Goal: Task Accomplishment & Management: Manage account settings

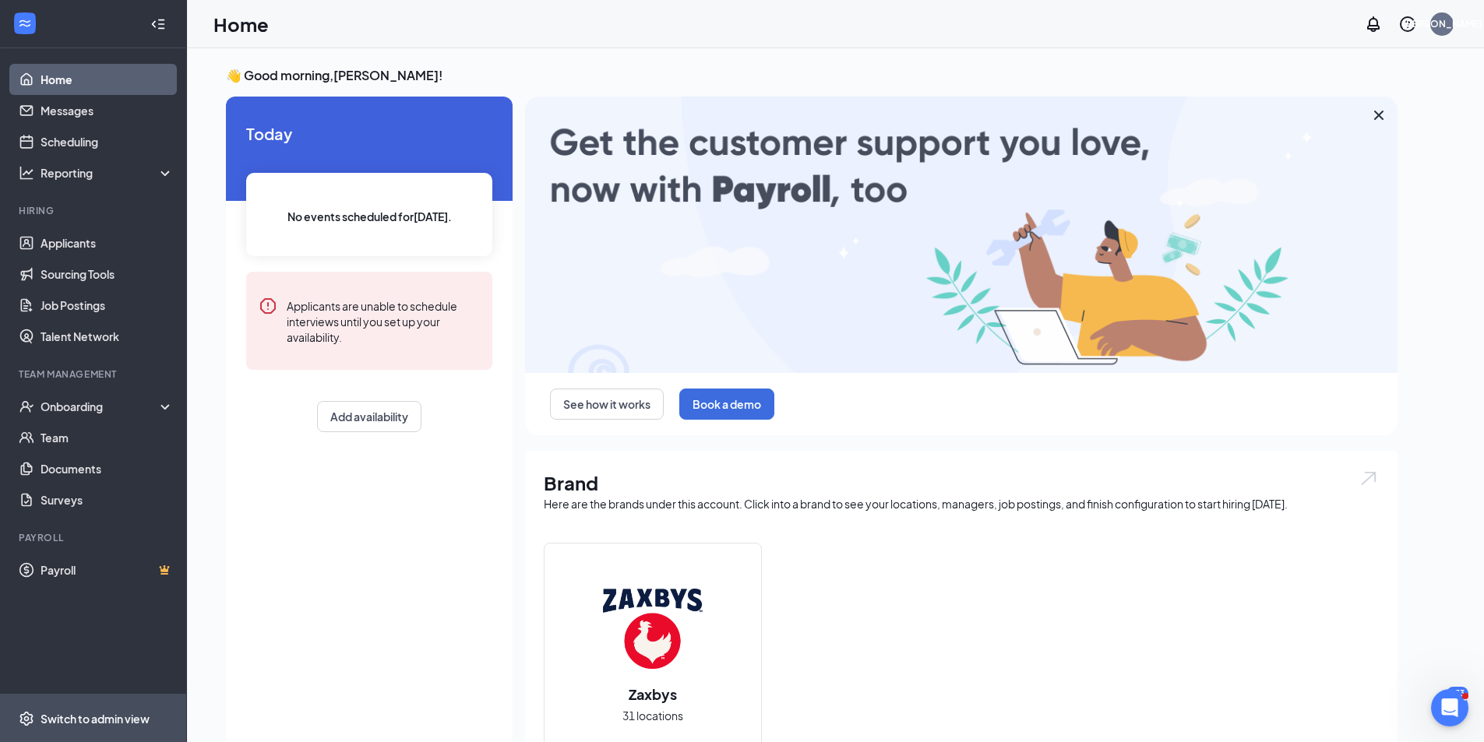
click at [102, 710] on span "Switch to admin view" at bounding box center [107, 719] width 133 height 48
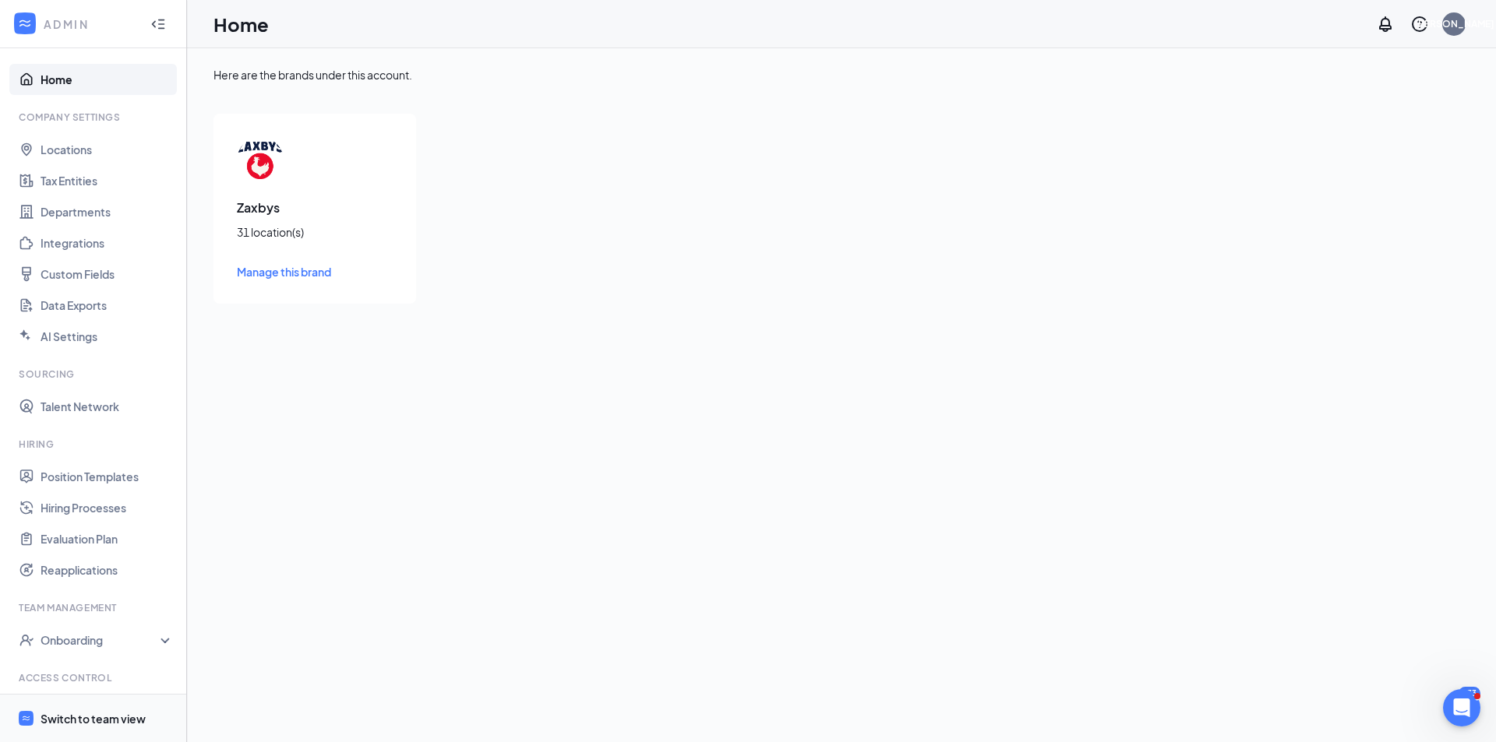
click at [109, 717] on div "Switch to team view" at bounding box center [93, 719] width 105 height 16
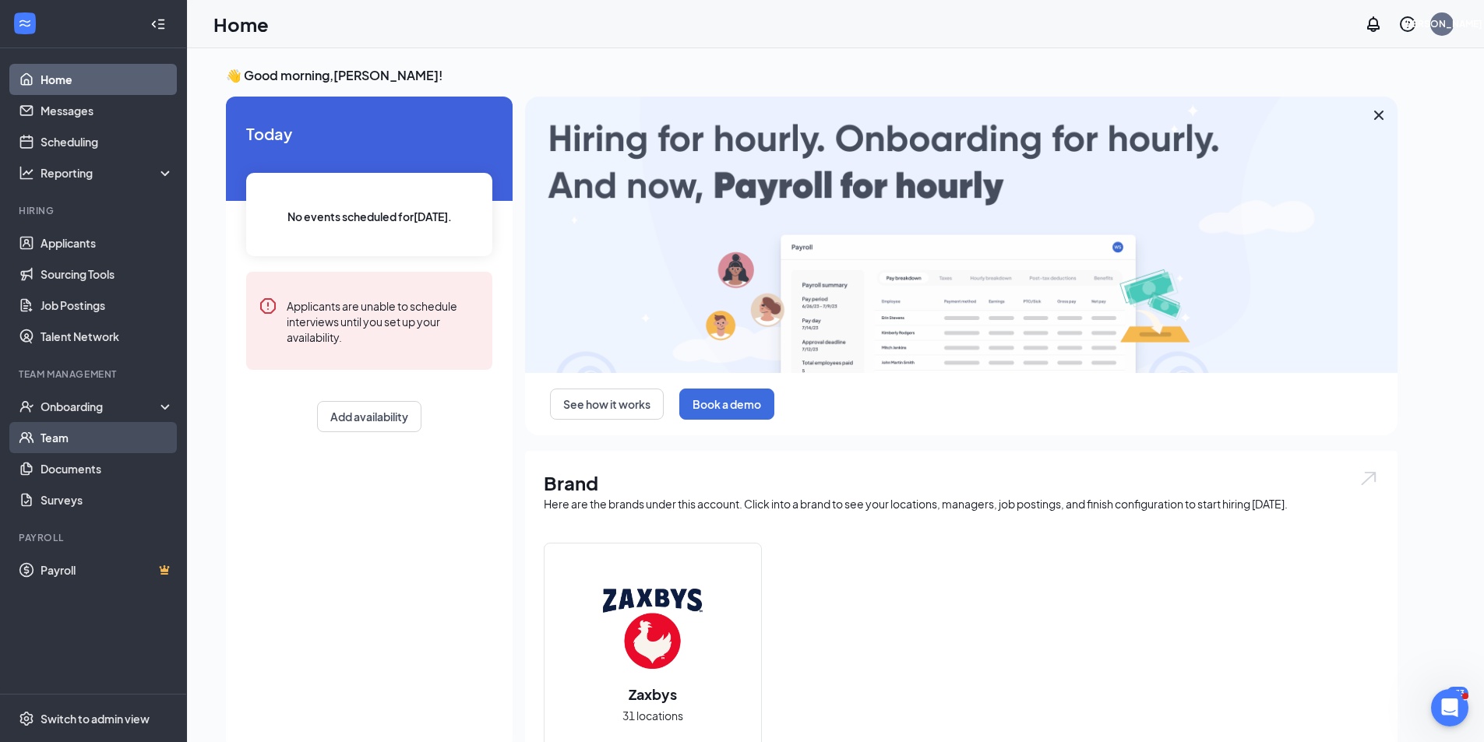
click at [105, 435] on link "Team" at bounding box center [107, 437] width 133 height 31
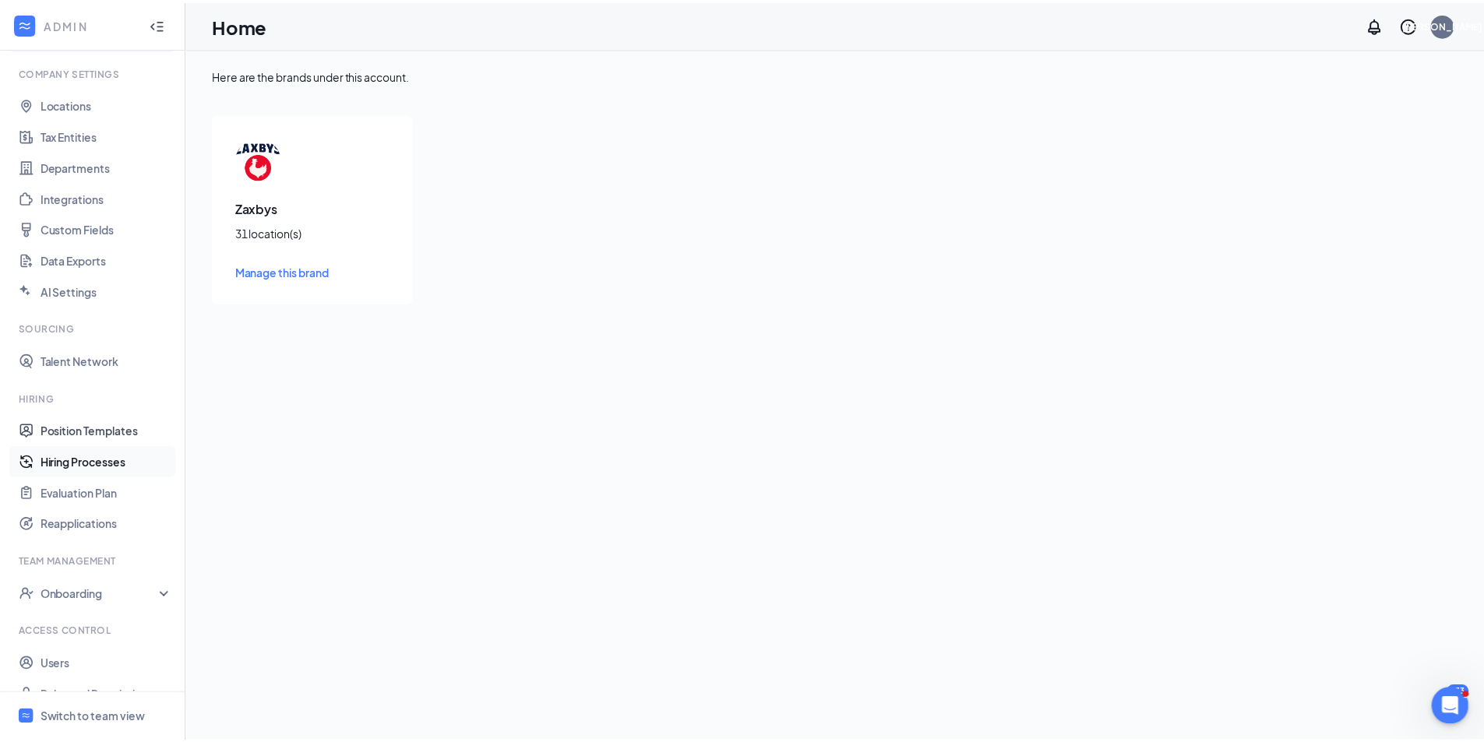
scroll to position [69, 0]
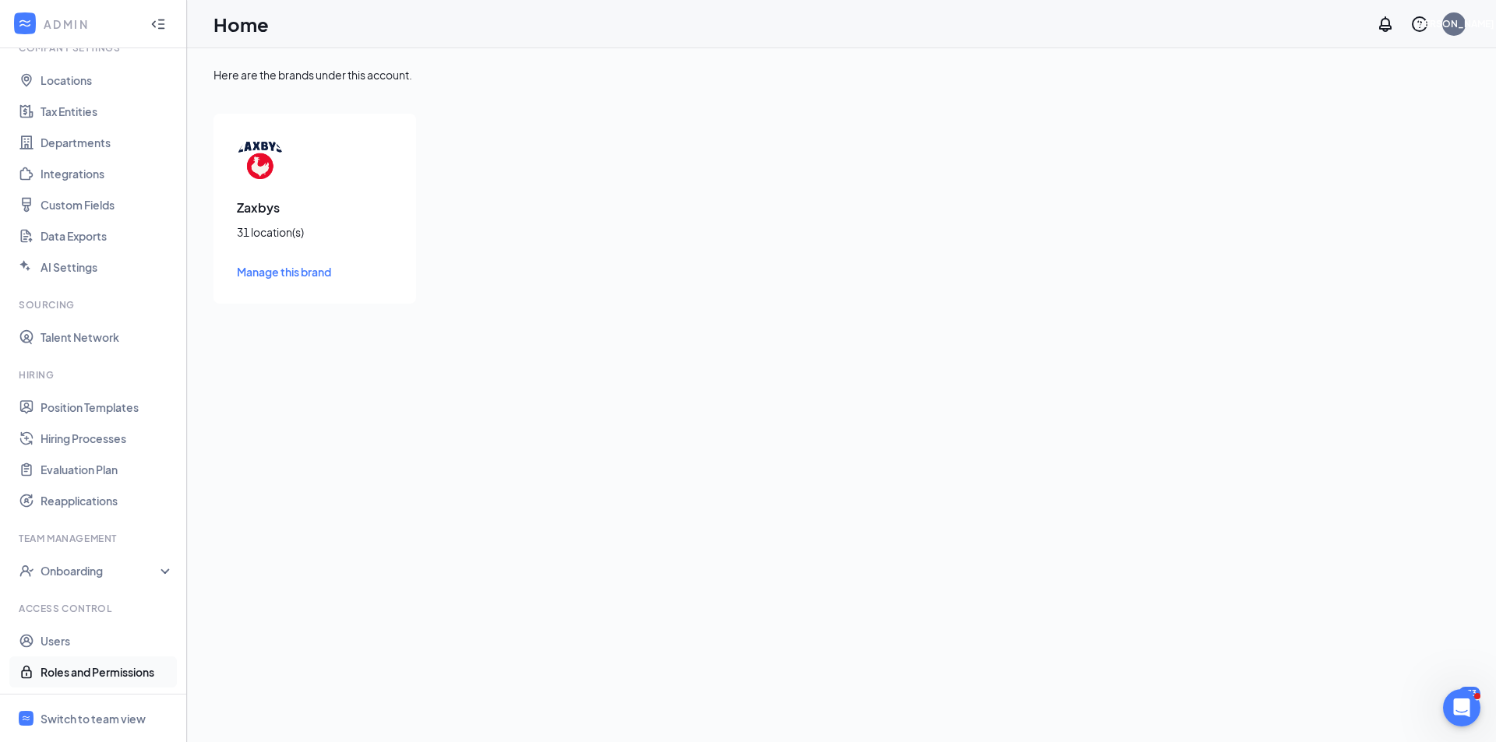
click at [78, 680] on link "Roles and Permissions" at bounding box center [107, 672] width 133 height 31
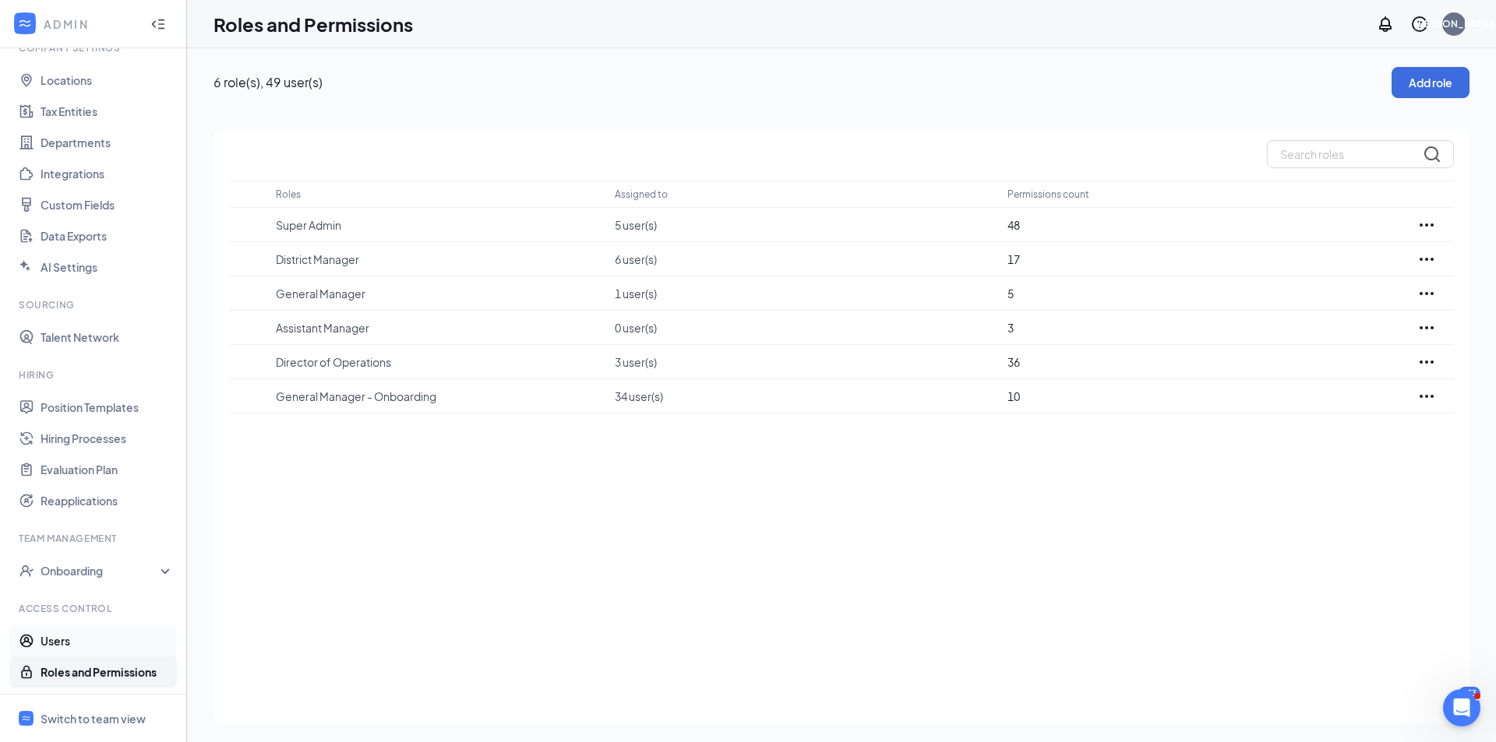
click at [97, 638] on link "Users" at bounding box center [107, 641] width 133 height 31
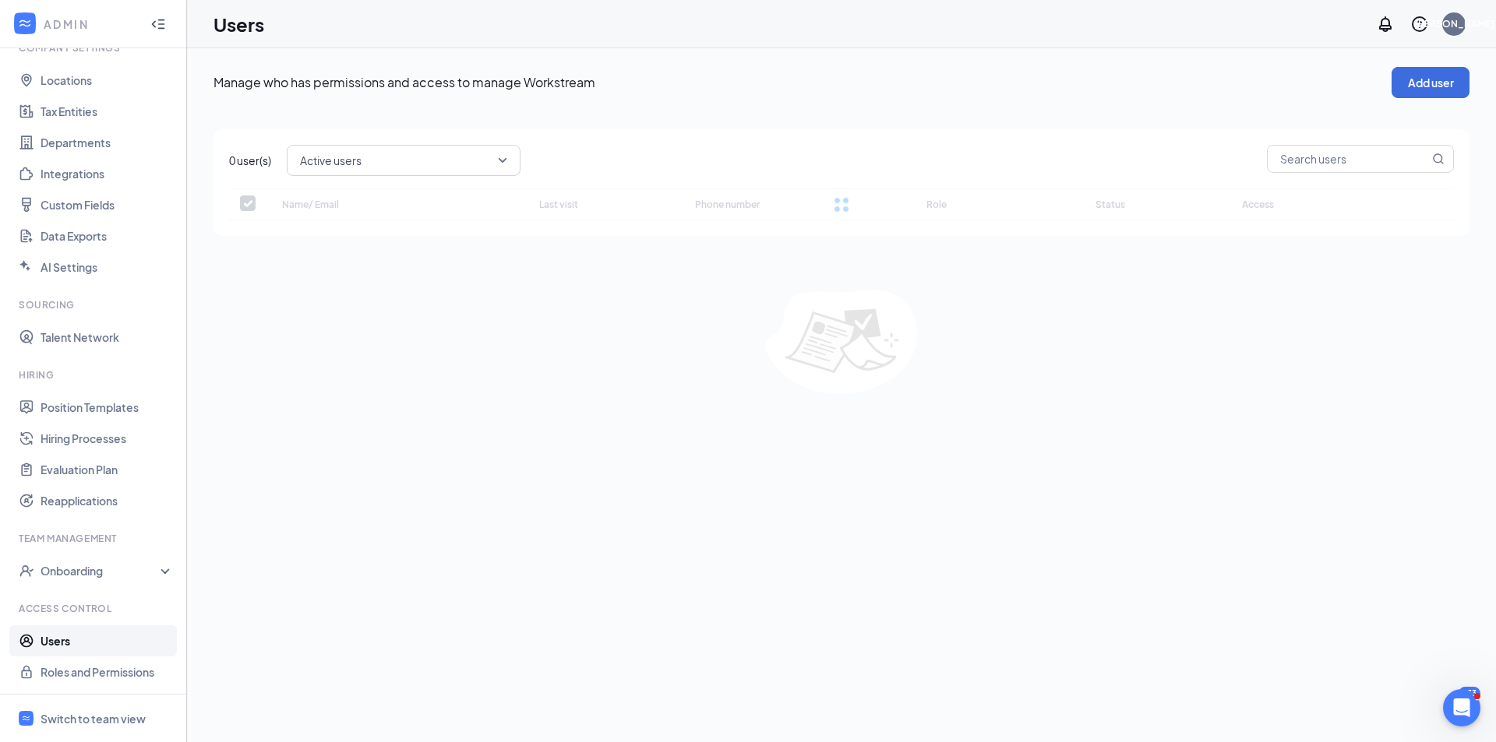
checkbox input "false"
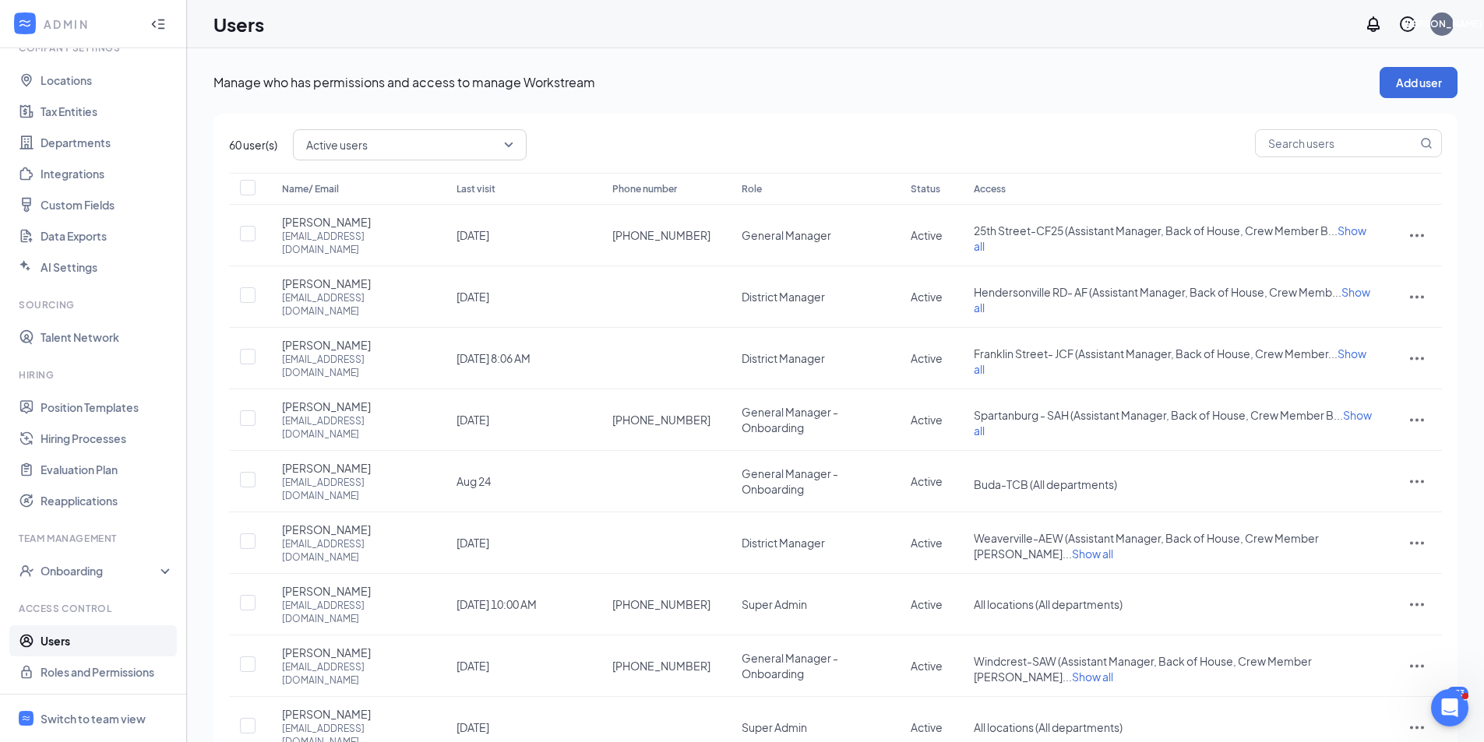
click at [451, 142] on span "Active users" at bounding box center [402, 144] width 193 height 23
click at [439, 225] on span "Active users" at bounding box center [410, 224] width 209 height 19
click at [1279, 141] on input "text" at bounding box center [1336, 143] width 161 height 26
type input "[PERSON_NAME]"
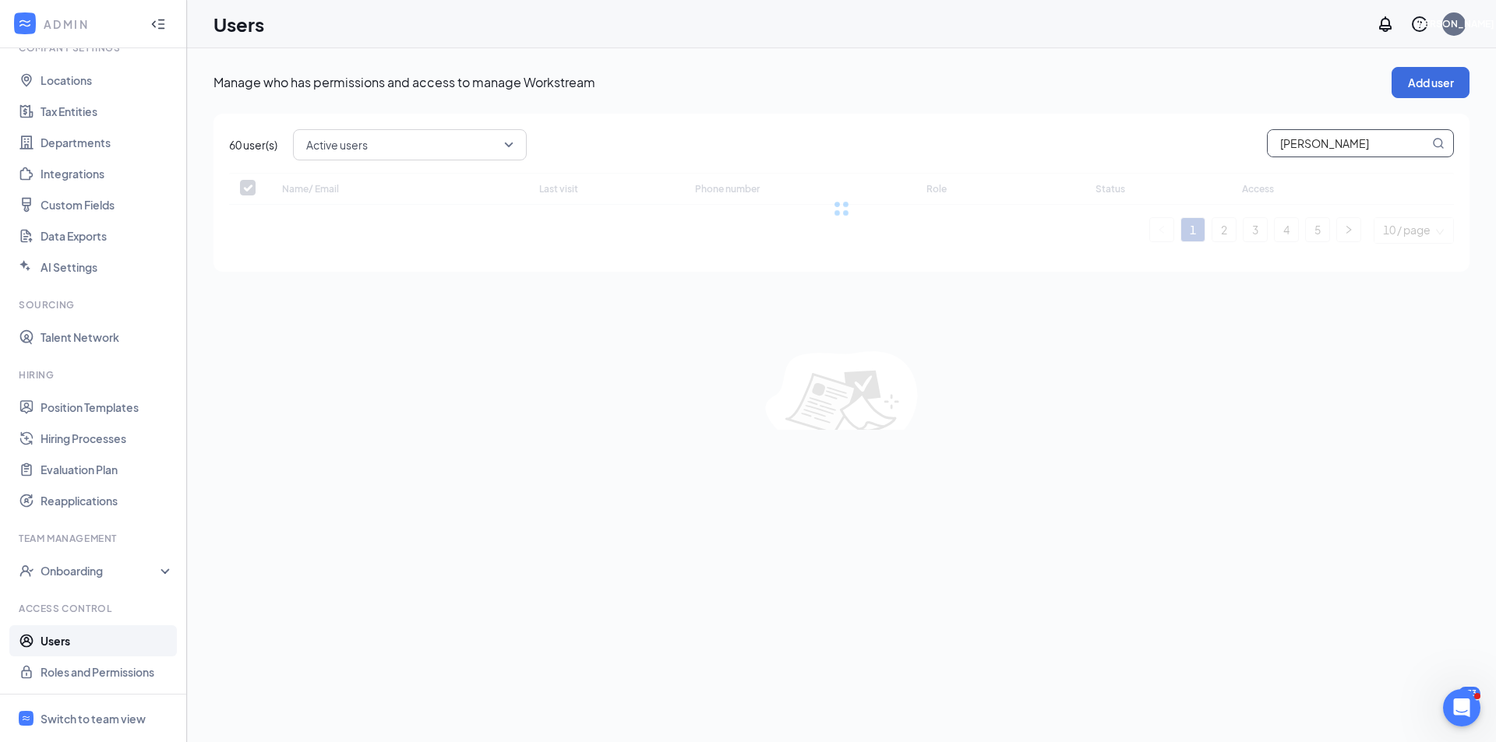
checkbox input "false"
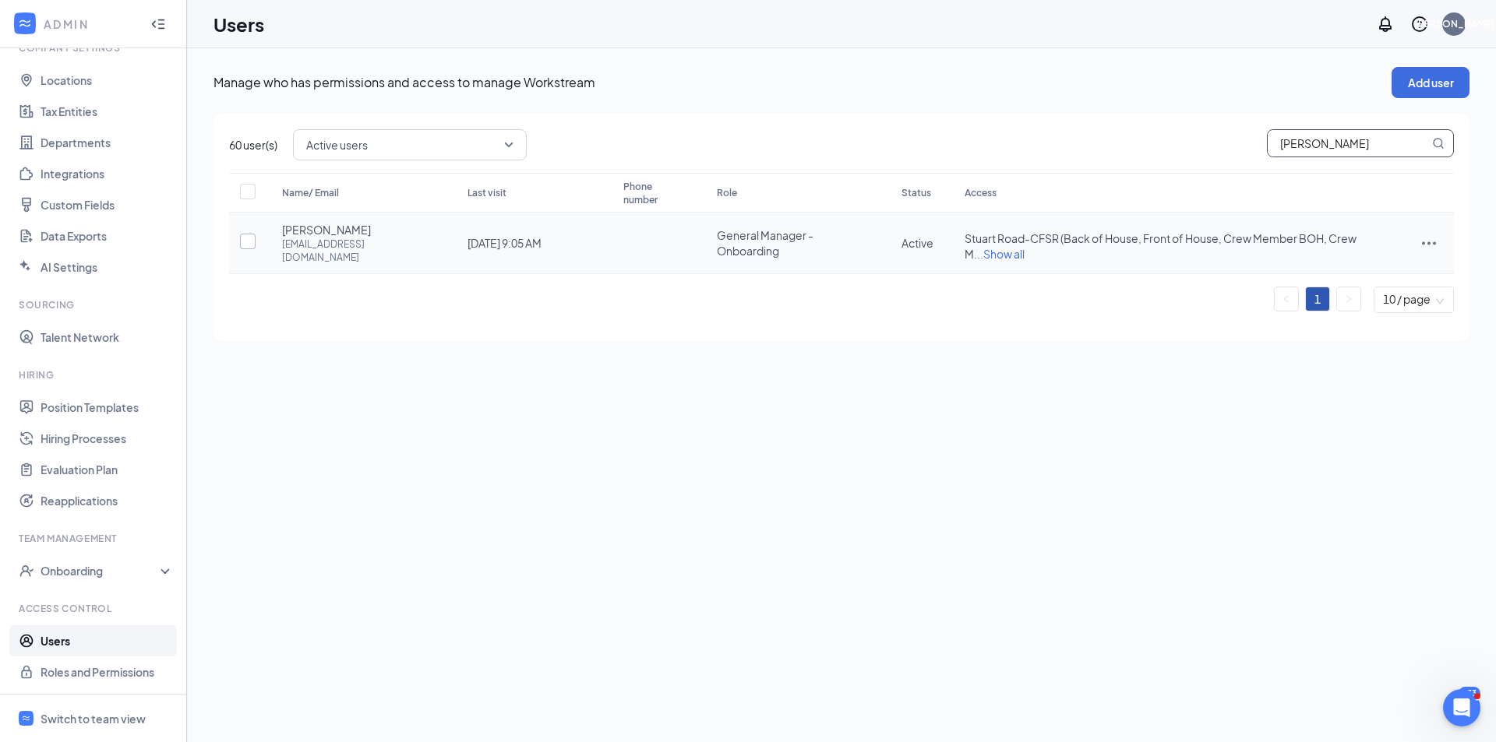
type input "[PERSON_NAME]"
click at [242, 234] on input "checkbox" at bounding box center [248, 242] width 16 height 16
checkbox input "true"
click at [1426, 234] on icon "ActionsIcon" at bounding box center [1428, 243] width 19 height 19
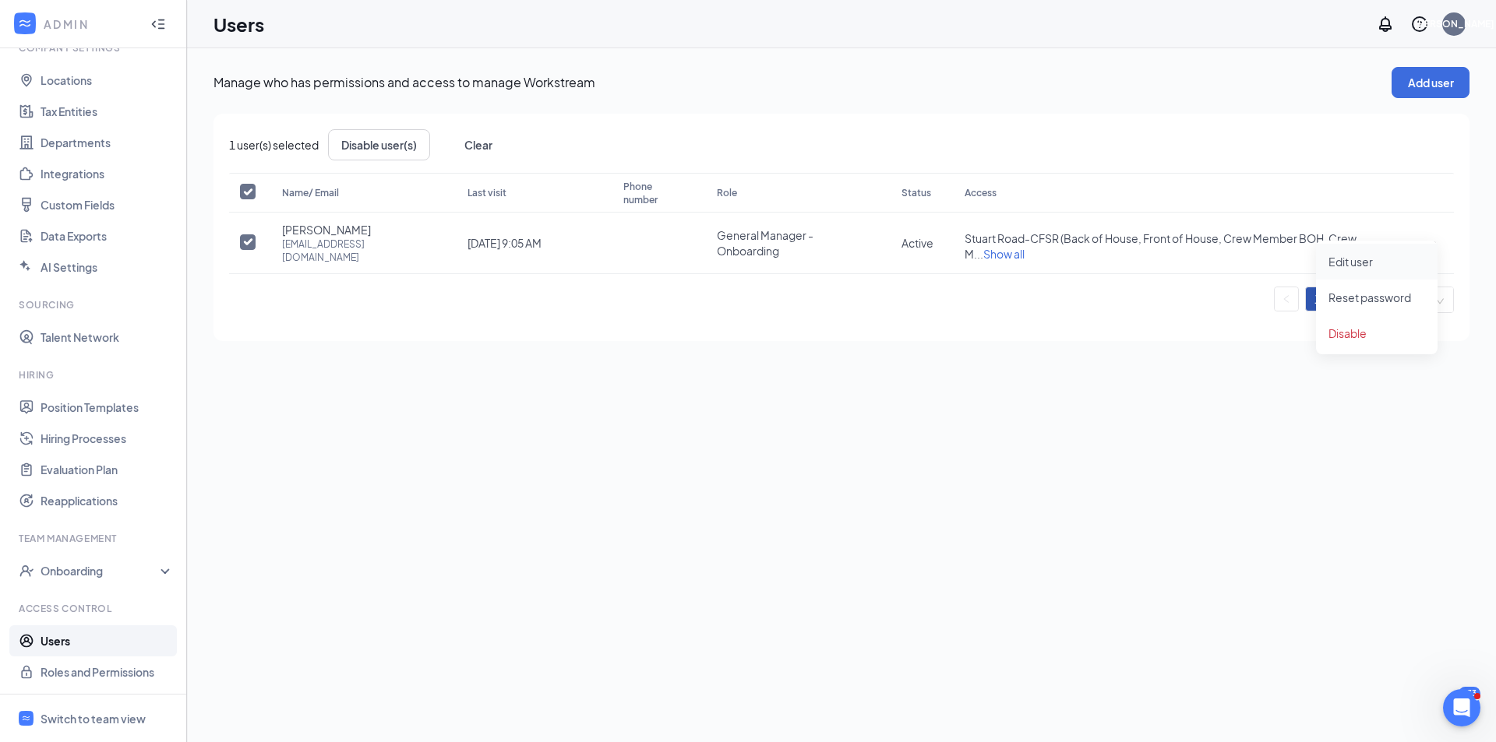
click at [1370, 266] on span "Edit user" at bounding box center [1350, 262] width 44 height 14
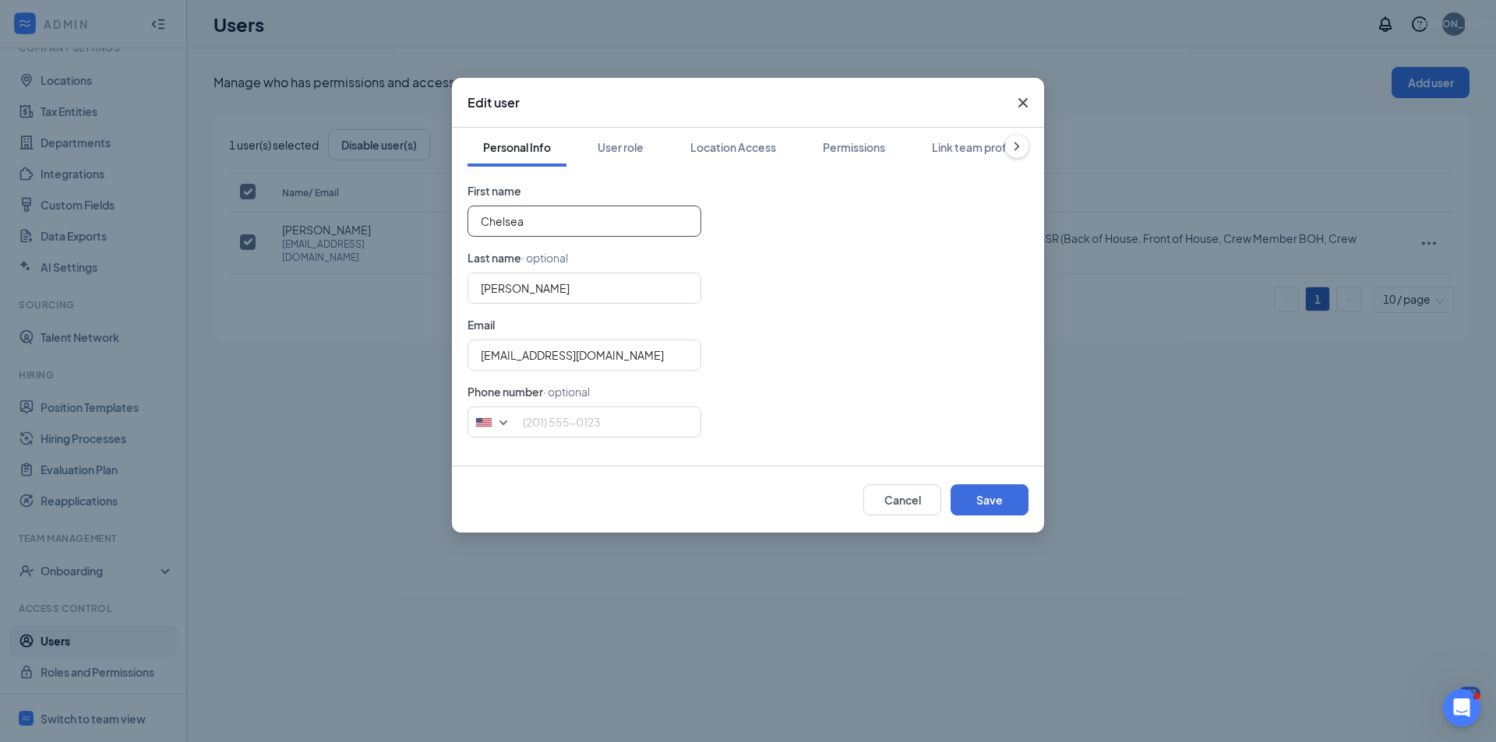
drag, startPoint x: 647, startPoint y: 225, endPoint x: 399, endPoint y: 217, distance: 247.9
click at [399, 217] on div "Edit user Personal Info User role Location Access Permissions Link team profile…" at bounding box center [748, 371] width 1496 height 742
type input "[PERSON_NAME]"
type input "B"
type input "[PERSON_NAME]"
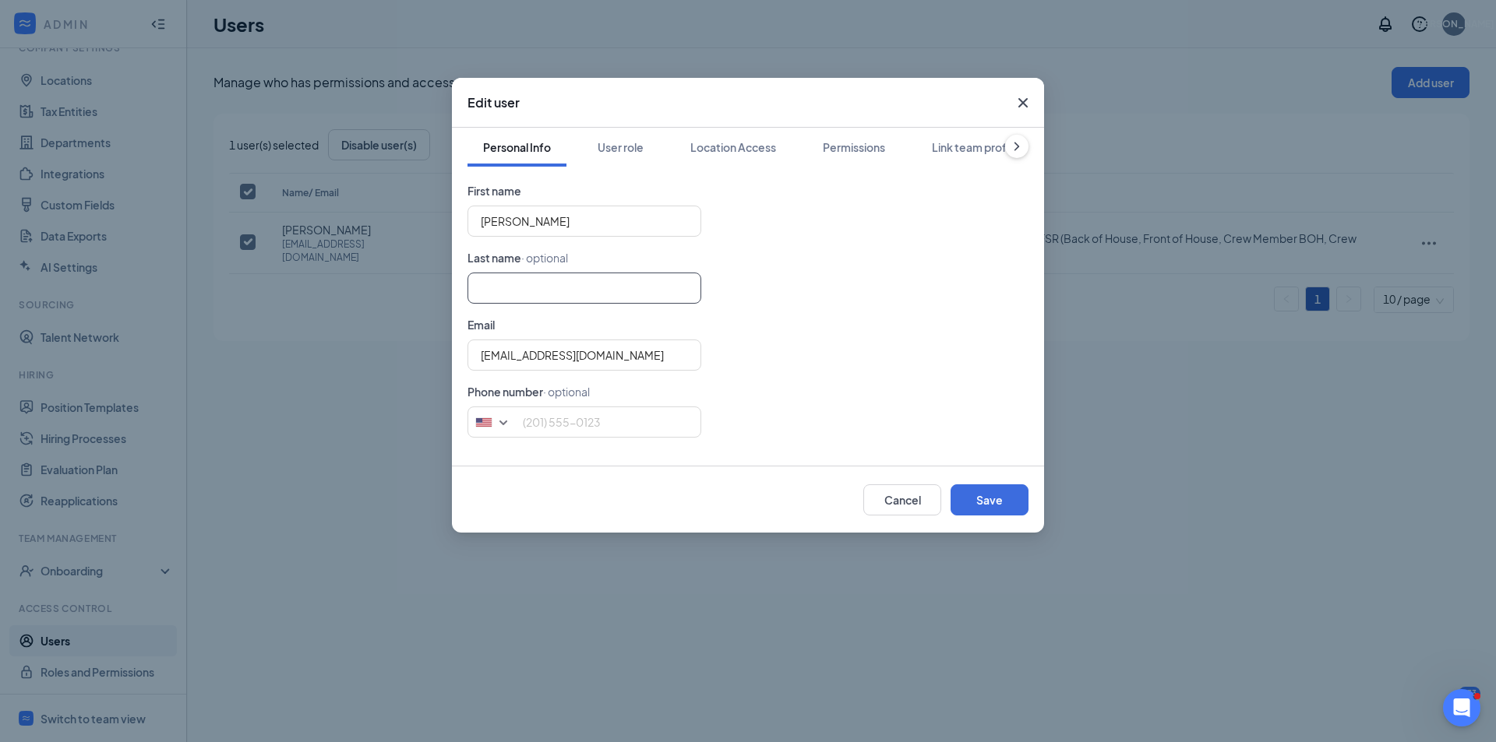
click at [507, 280] on input "text" at bounding box center [584, 288] width 234 height 31
type input "[PERSON_NAME]"
click at [583, 422] on input "tel" at bounding box center [584, 422] width 234 height 31
type input "4233683702"
click at [982, 500] on button "Save" at bounding box center [989, 500] width 78 height 31
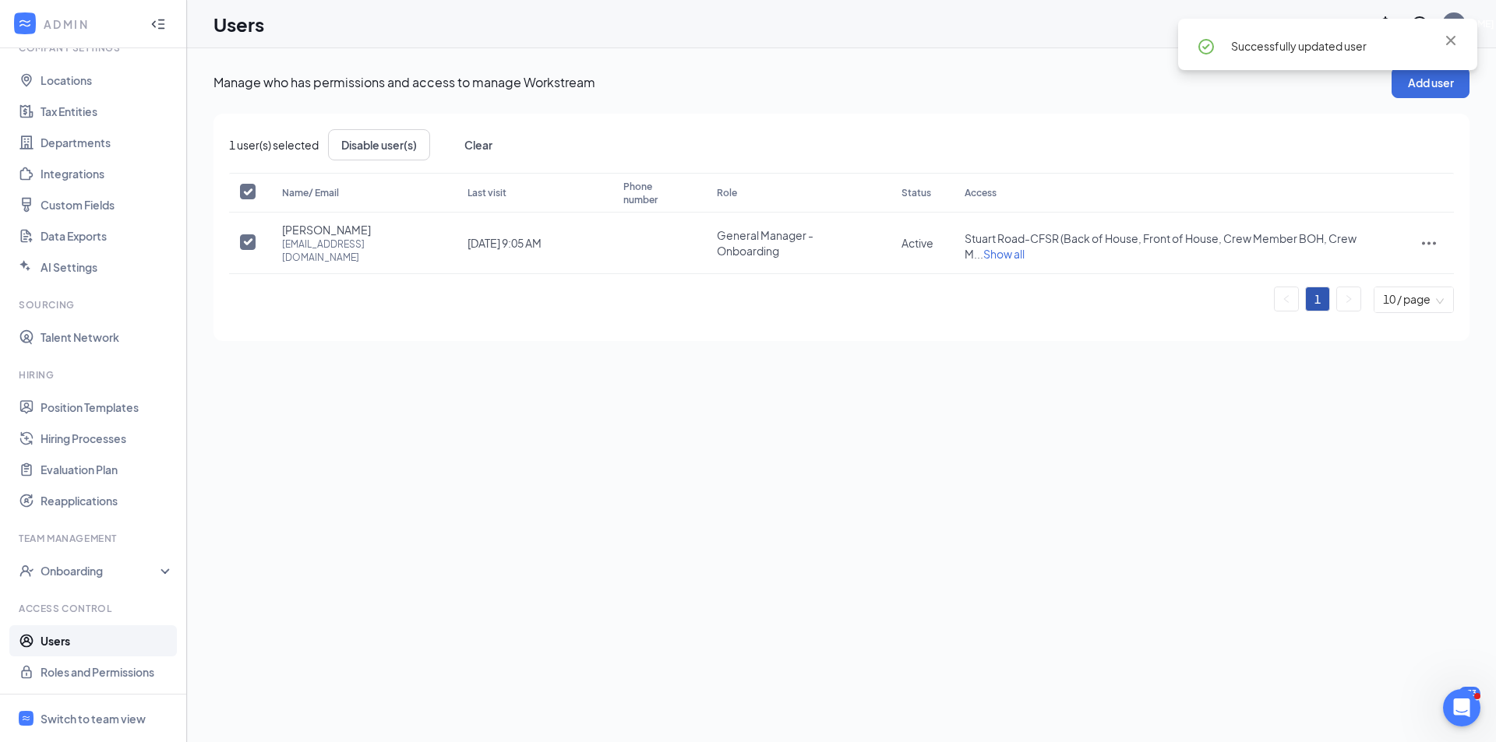
checkbox input "false"
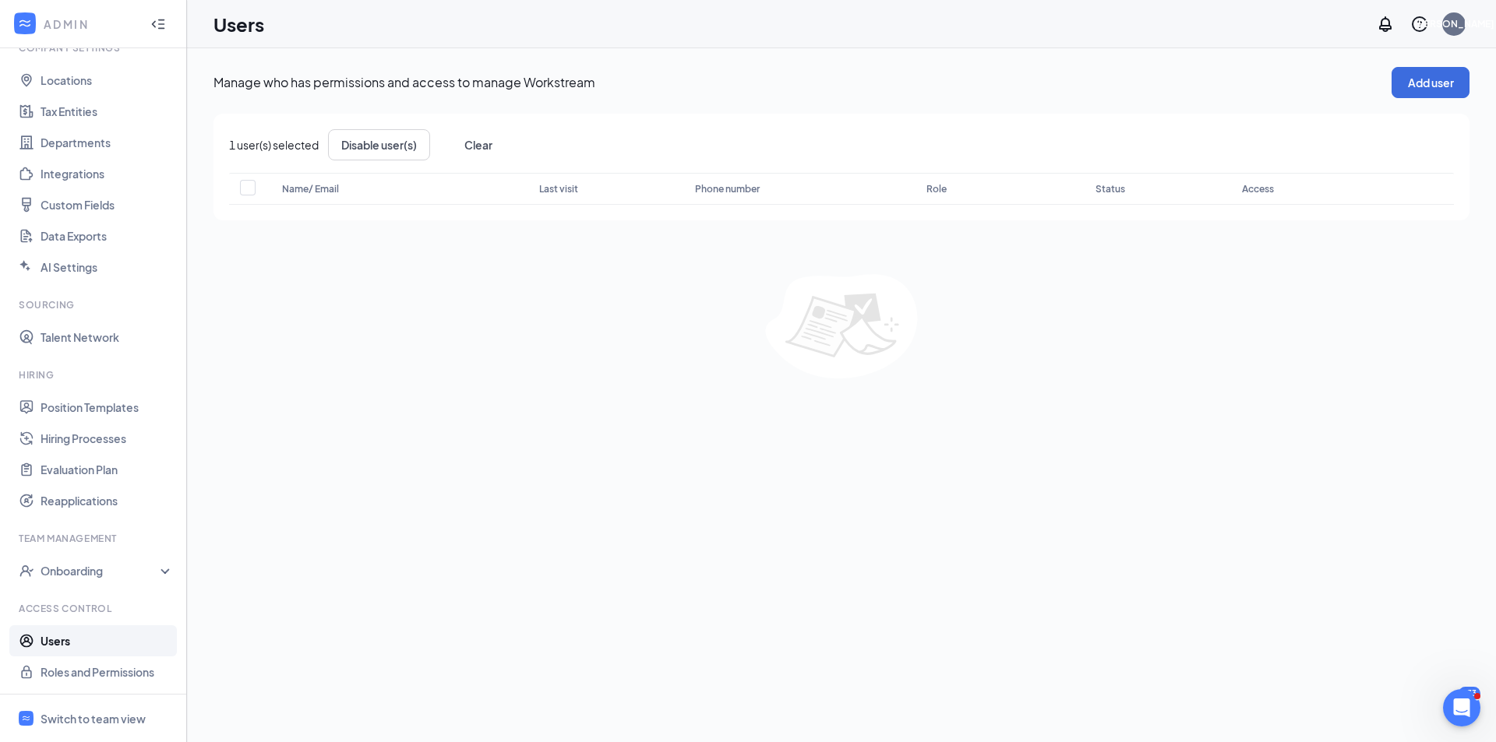
click at [136, 631] on link "Users" at bounding box center [107, 641] width 133 height 31
click at [102, 669] on link "Roles and Permissions" at bounding box center [107, 672] width 133 height 31
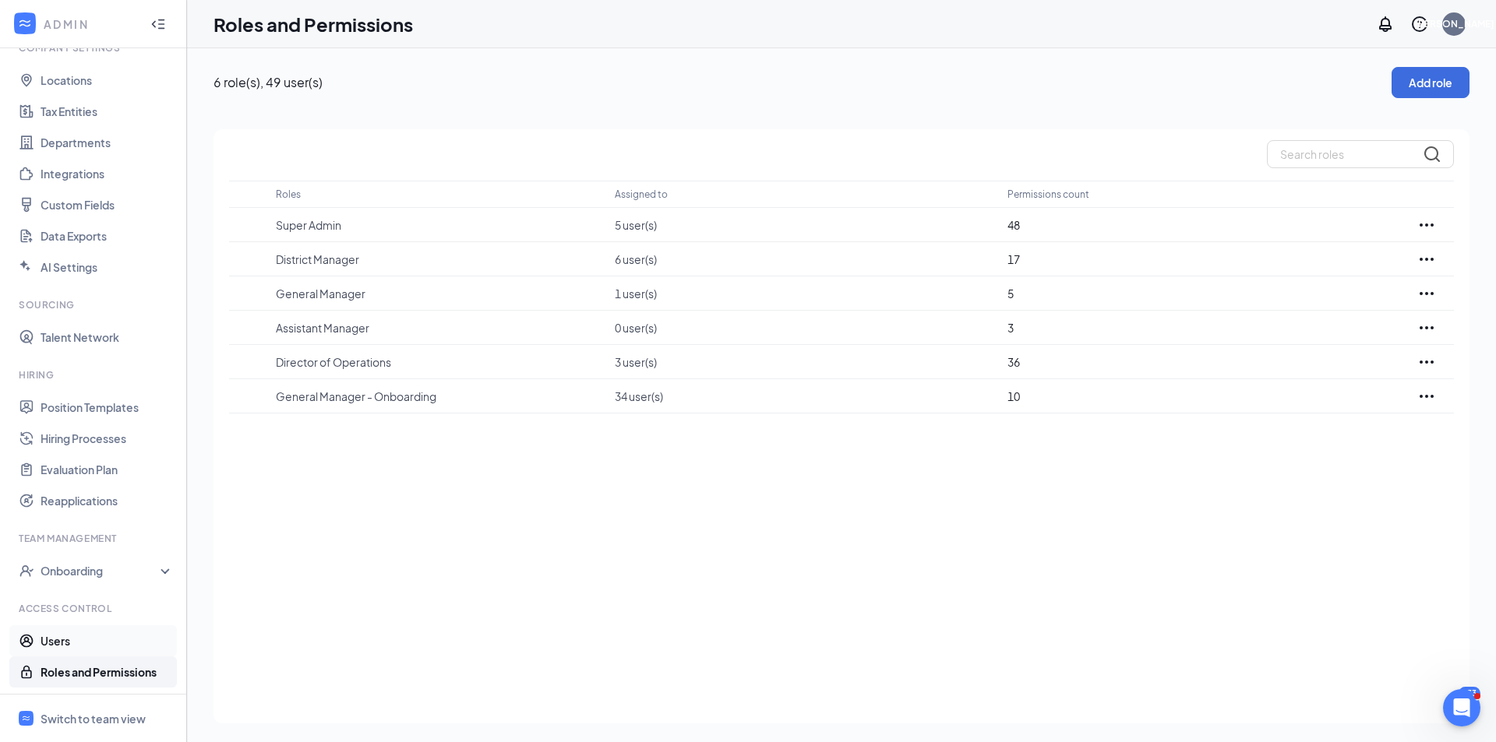
click at [103, 645] on link "Users" at bounding box center [107, 641] width 133 height 31
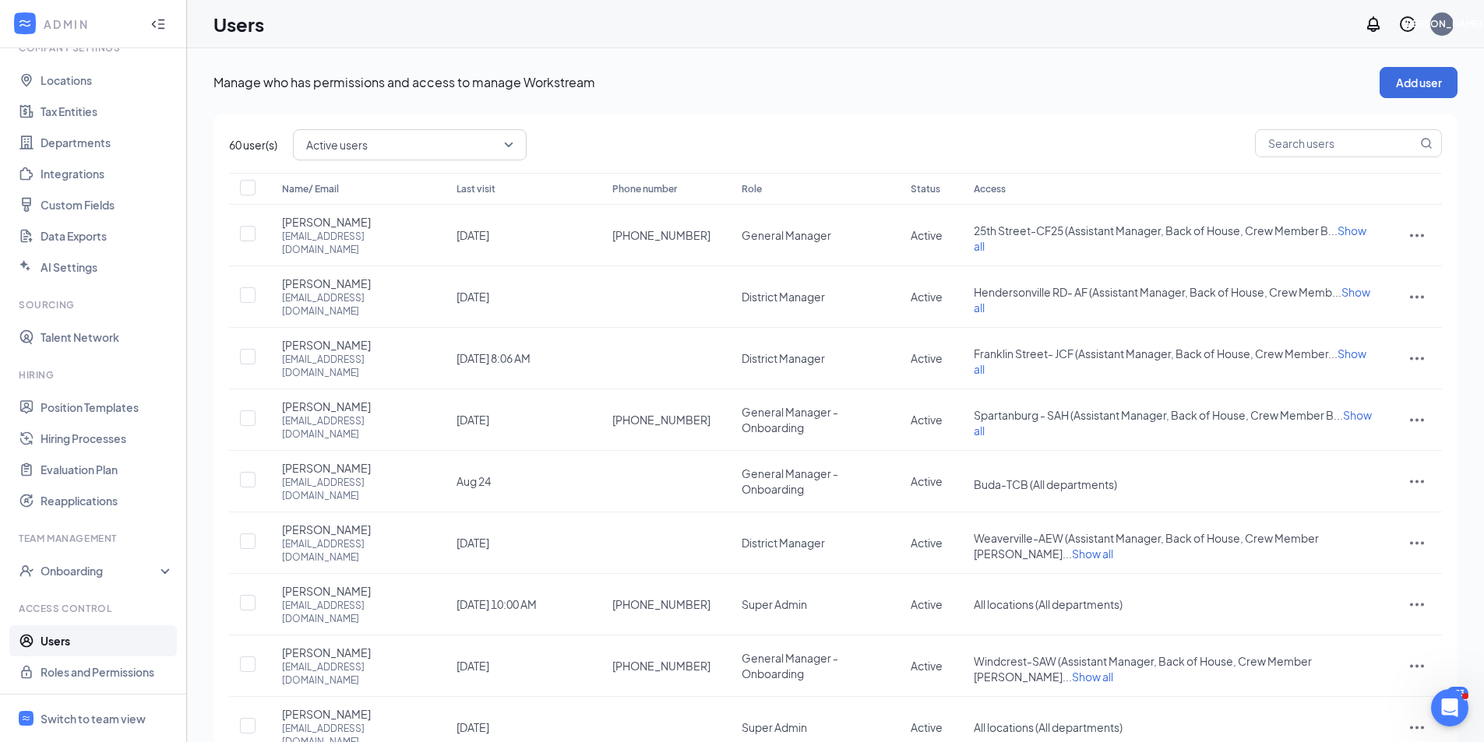
click at [495, 145] on span "Active users" at bounding box center [402, 144] width 193 height 23
click at [1324, 135] on input "text" at bounding box center [1336, 143] width 161 height 26
type input "nat"
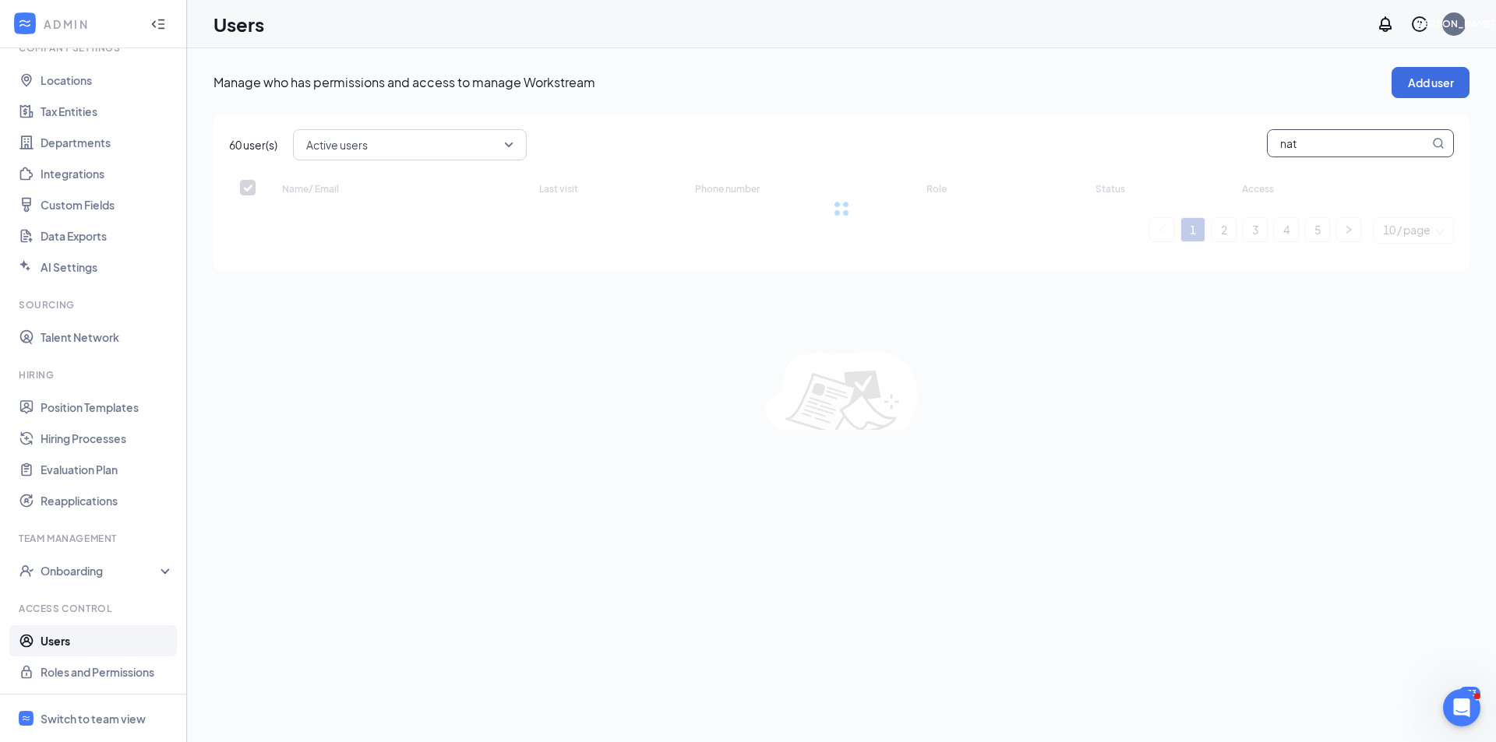
checkbox input "false"
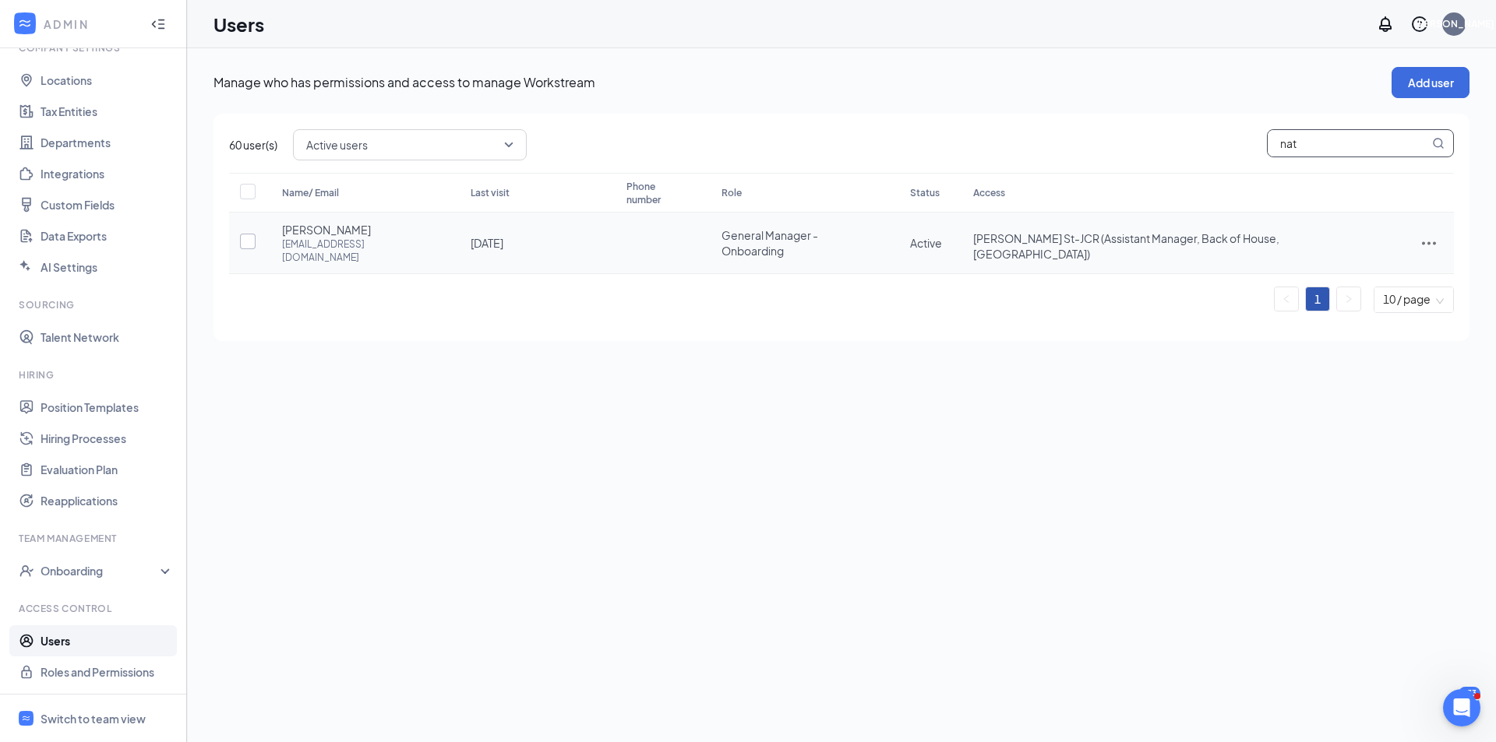
type input "nat"
click at [240, 234] on input "checkbox" at bounding box center [248, 242] width 16 height 16
checkbox input "true"
click at [1431, 234] on icon "ActionsIcon" at bounding box center [1428, 243] width 19 height 19
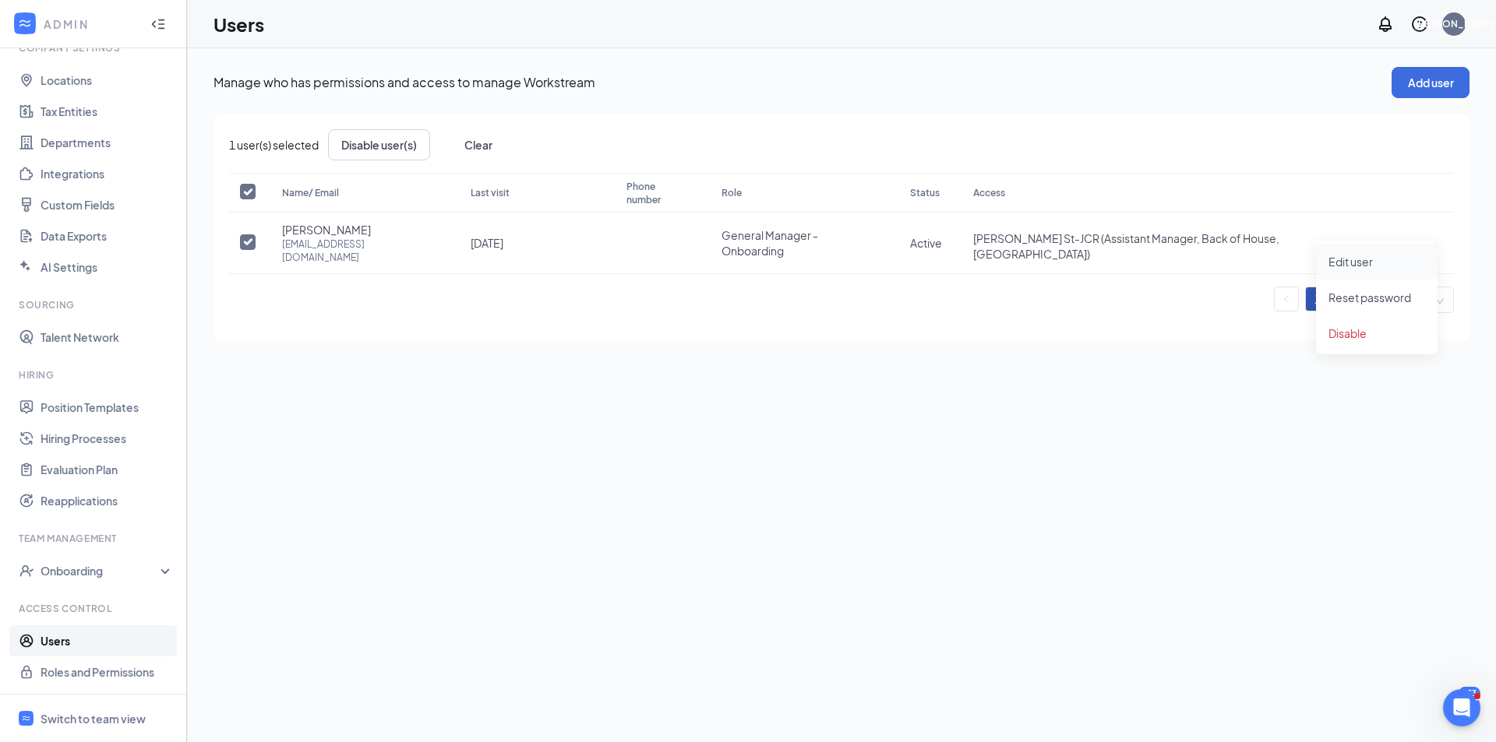
click at [1378, 273] on li "Edit user" at bounding box center [1377, 262] width 122 height 36
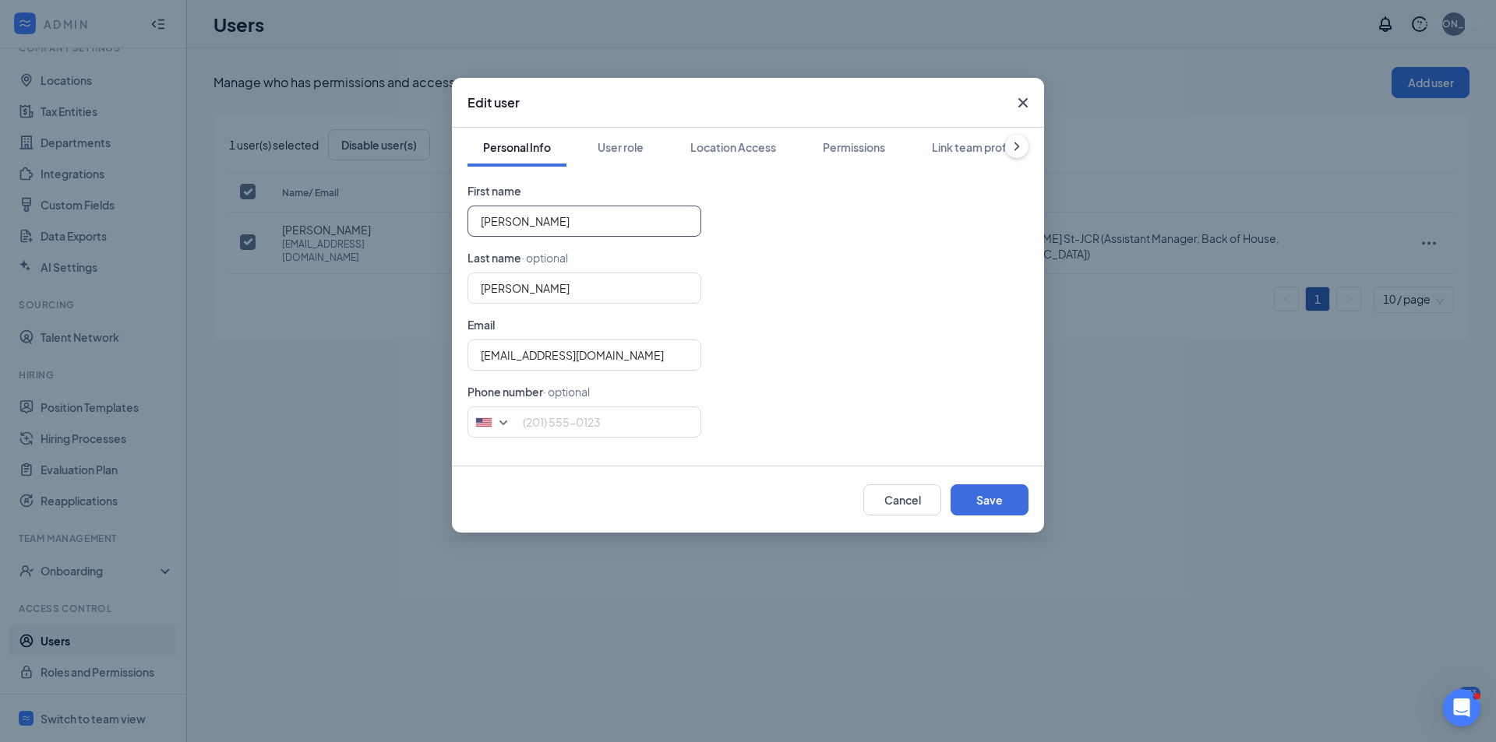
drag, startPoint x: 671, startPoint y: 230, endPoint x: 317, endPoint y: 228, distance: 354.4
click at [317, 228] on div "Edit user Personal Info User role Location Access Permissions Link team profile…" at bounding box center [748, 371] width 1496 height 742
type input "[PERSON_NAME]"
type input "W"
type input "Peyton"
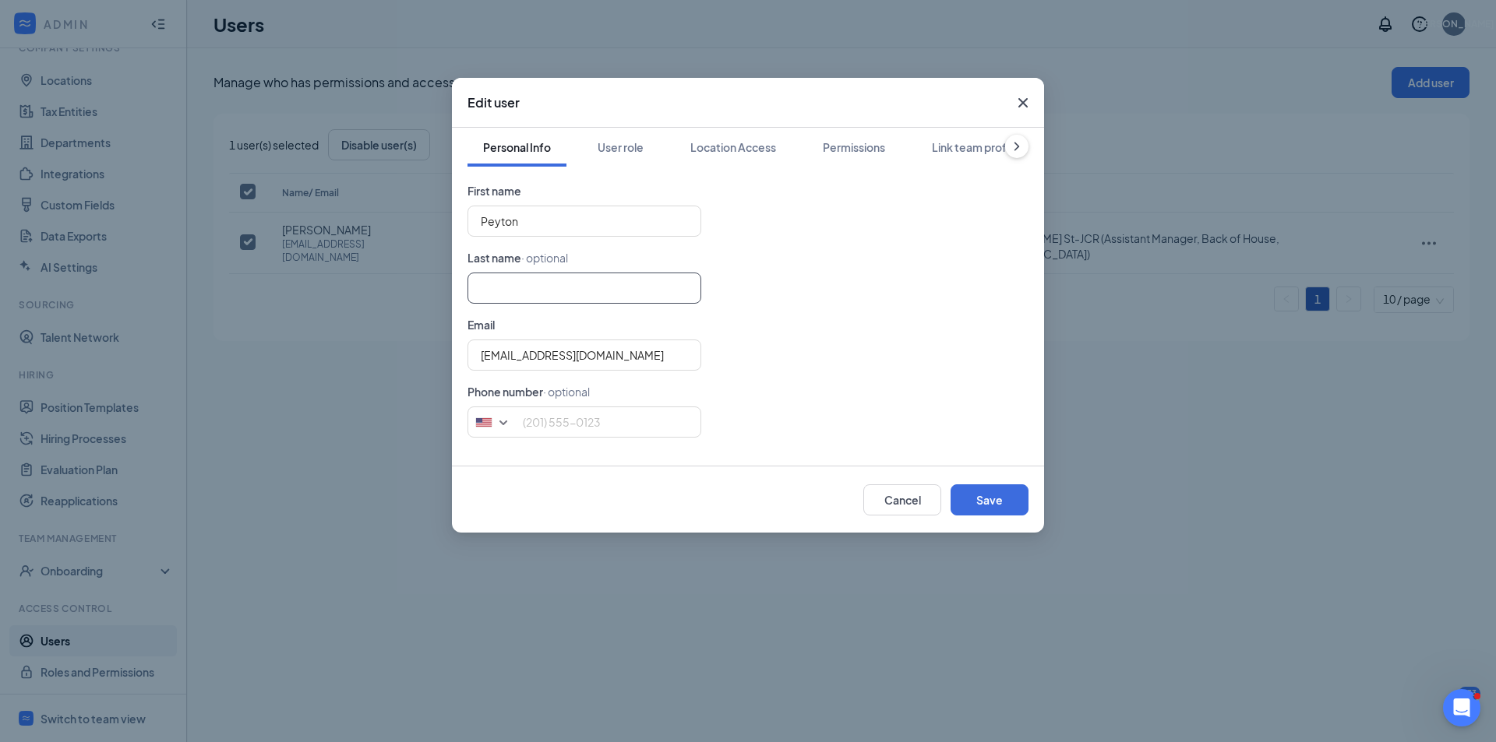
click at [537, 287] on input "text" at bounding box center [584, 288] width 234 height 31
type input "[PERSON_NAME]"
click at [612, 430] on input "tel" at bounding box center [584, 422] width 234 height 31
click at [552, 431] on input "tel" at bounding box center [584, 422] width 234 height 31
type input "4239156388"
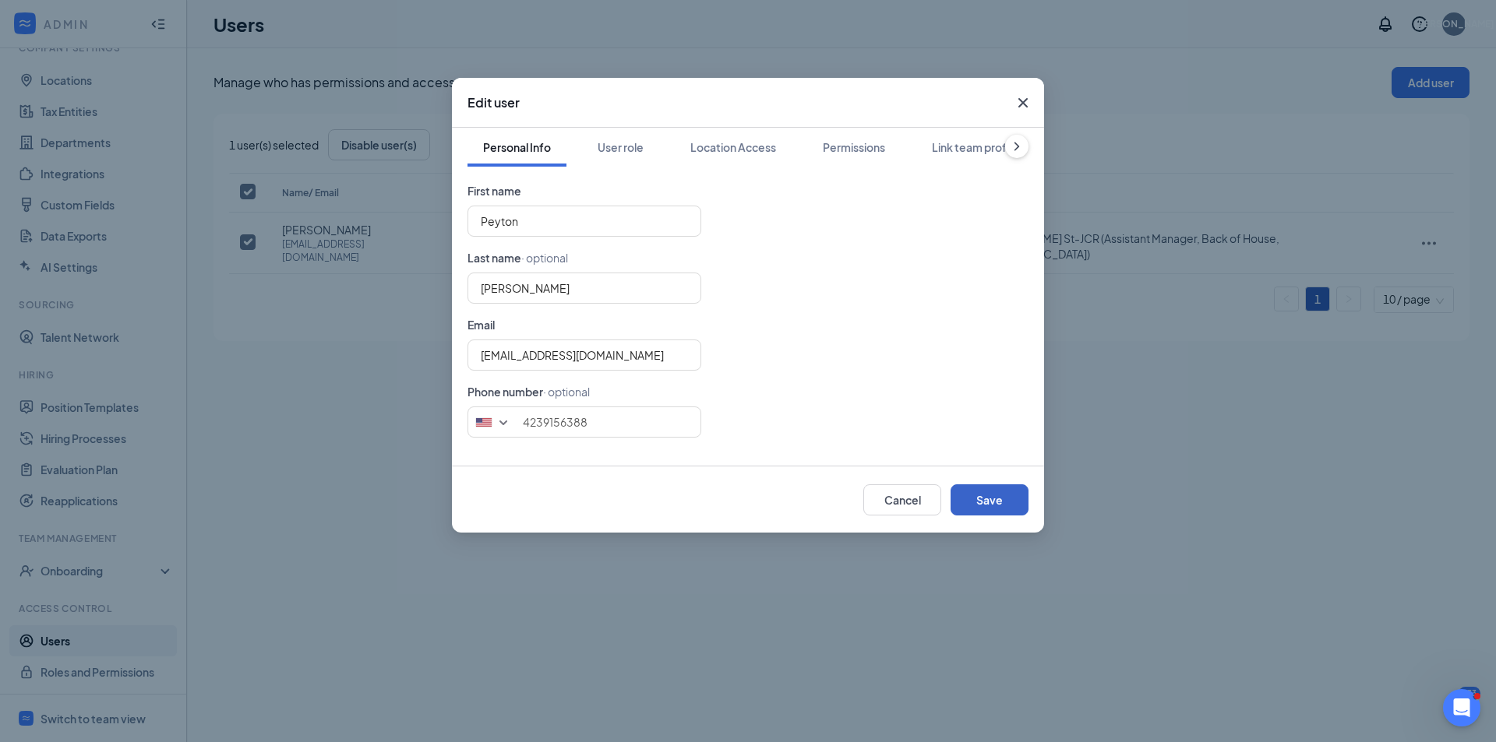
click at [999, 502] on button "Save" at bounding box center [989, 500] width 78 height 31
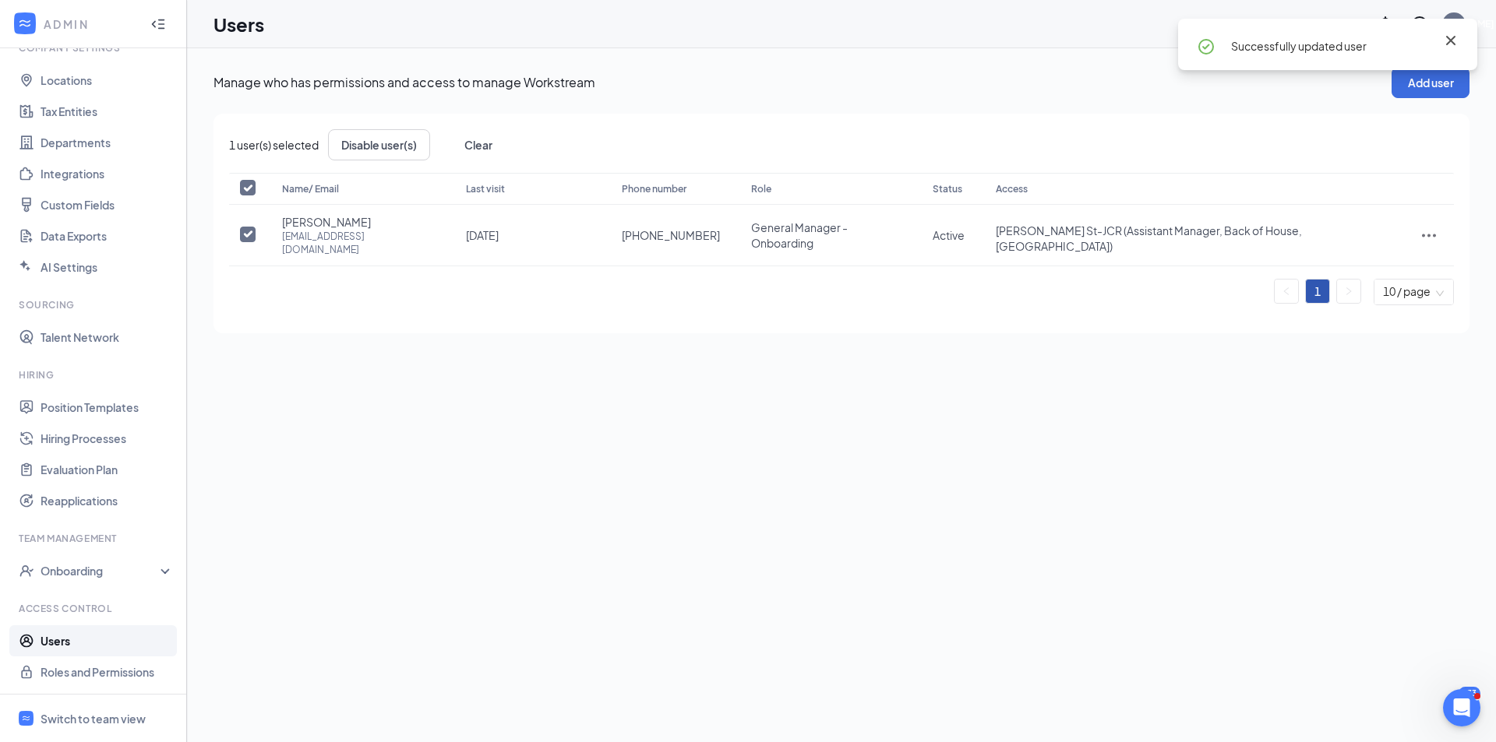
click at [1447, 43] on icon "Cross" at bounding box center [1450, 40] width 9 height 9
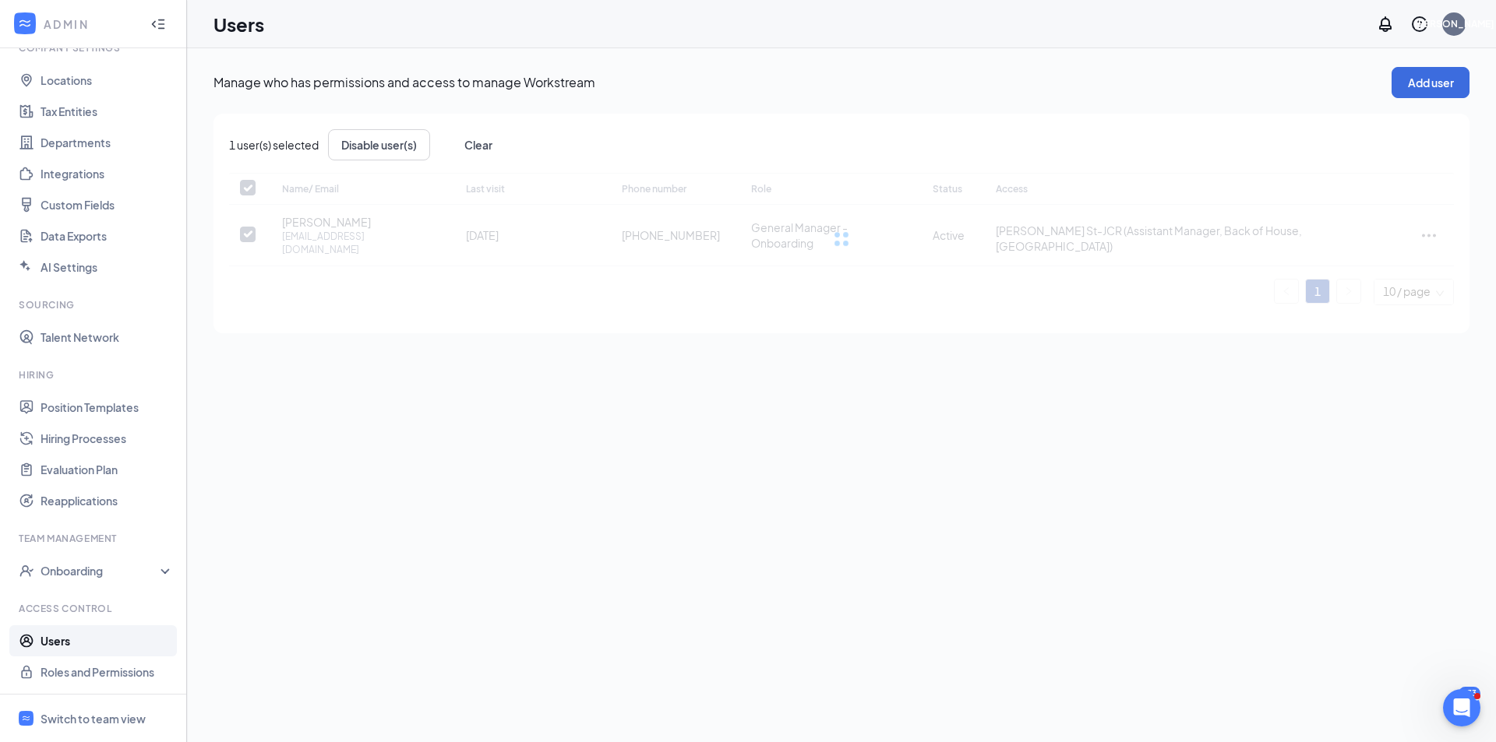
checkbox input "false"
click at [66, 676] on link "Roles and Permissions" at bounding box center [107, 672] width 133 height 31
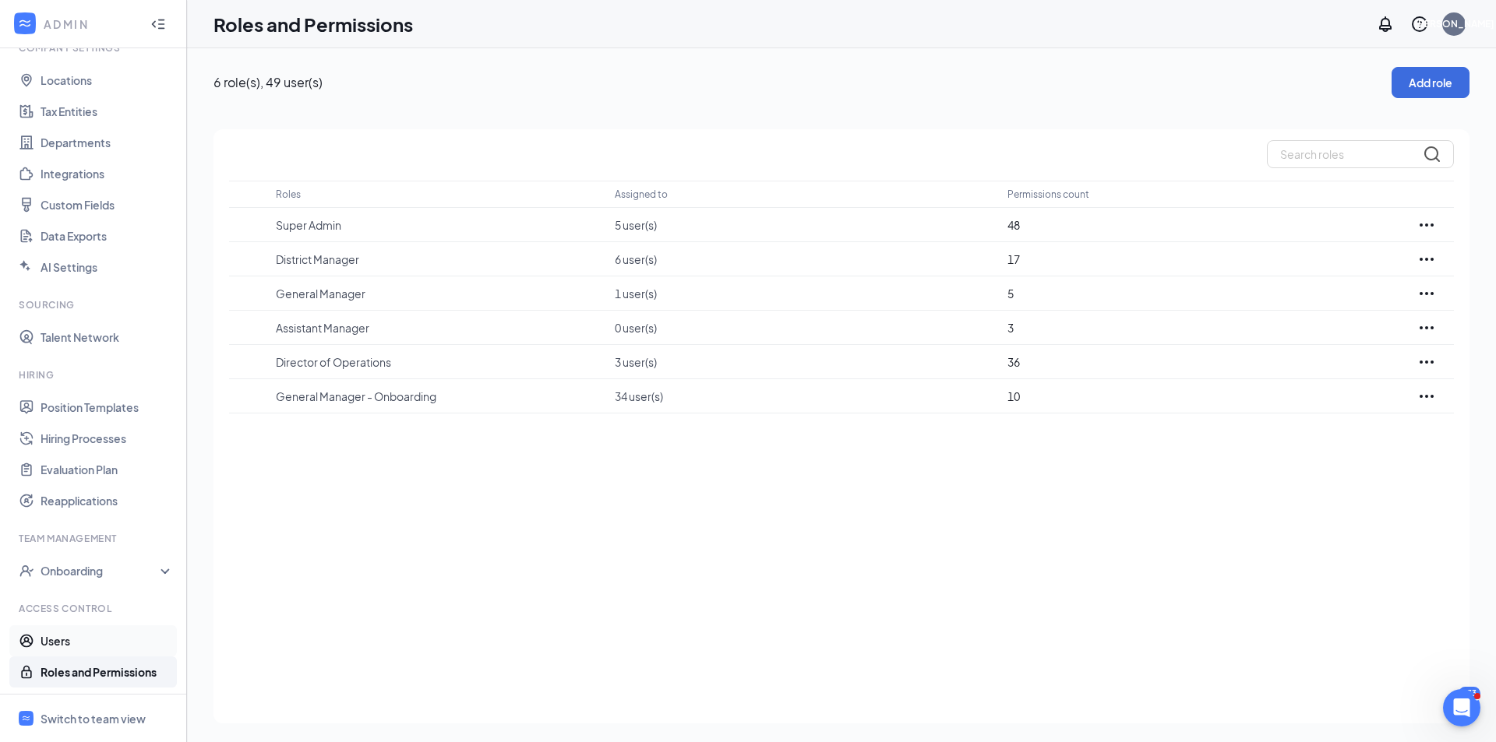
click at [91, 633] on link "Users" at bounding box center [107, 641] width 133 height 31
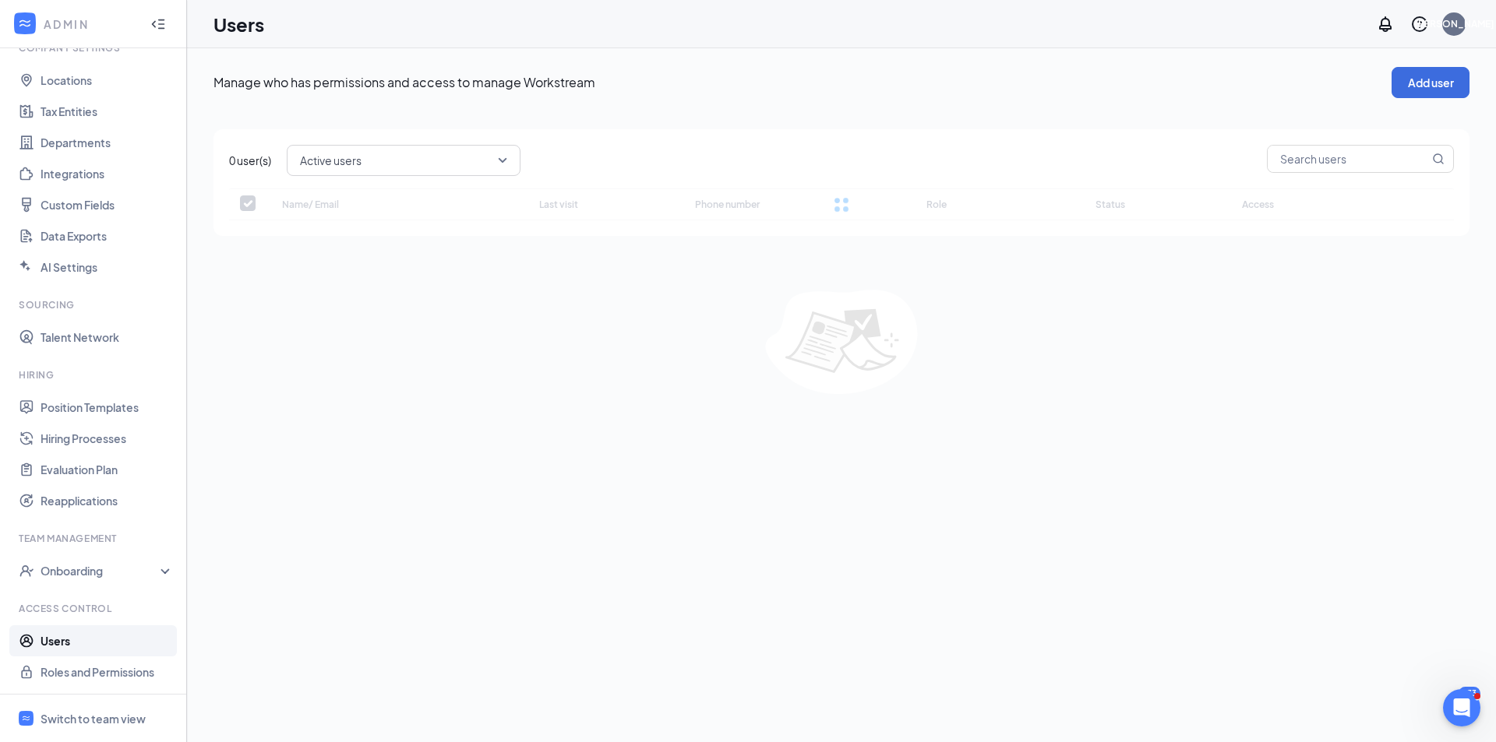
checkbox input "false"
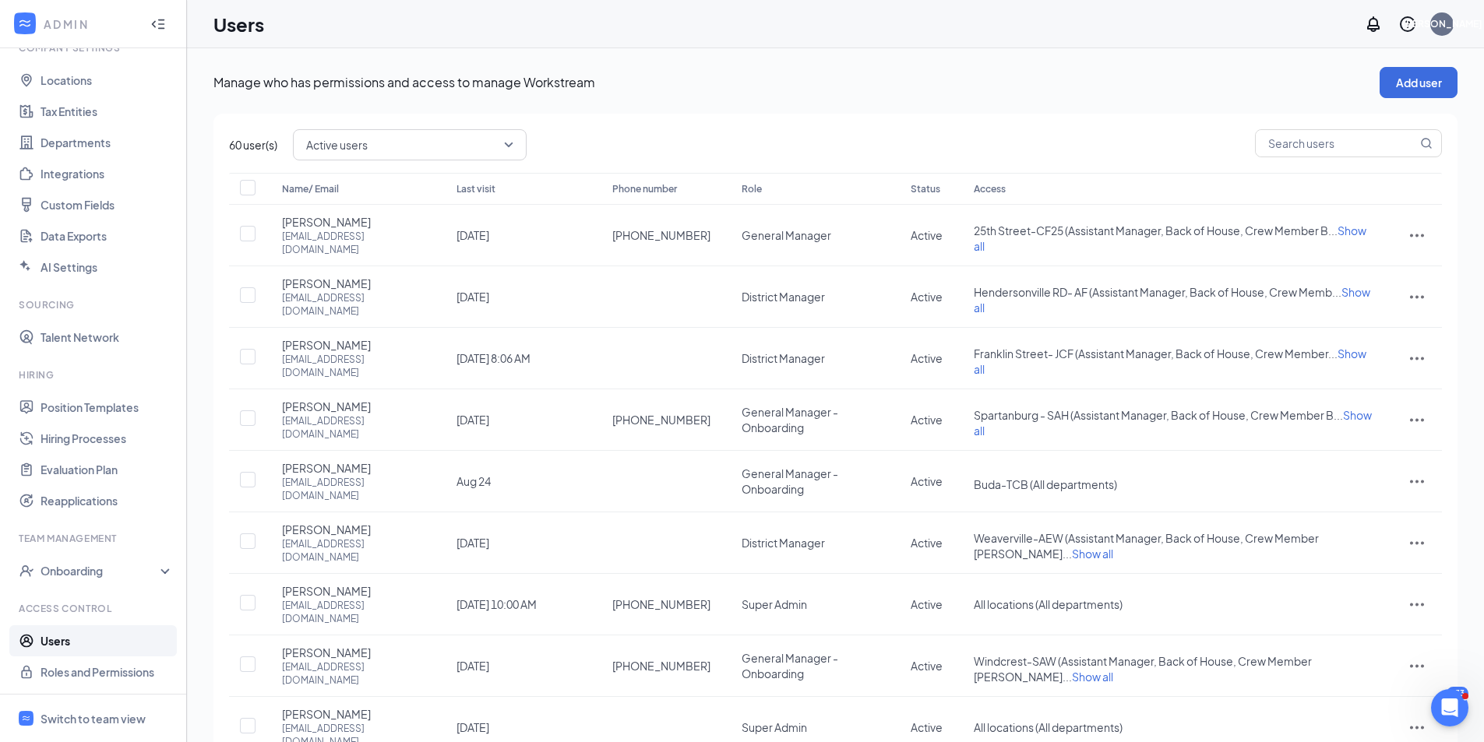
click at [1304, 160] on div "60 user(s) Active users Name/ Email Last visit Phone number Role Status Access …" at bounding box center [835, 501] width 1244 height 774
click at [1281, 136] on input "text" at bounding box center [1336, 143] width 161 height 26
type input "tct"
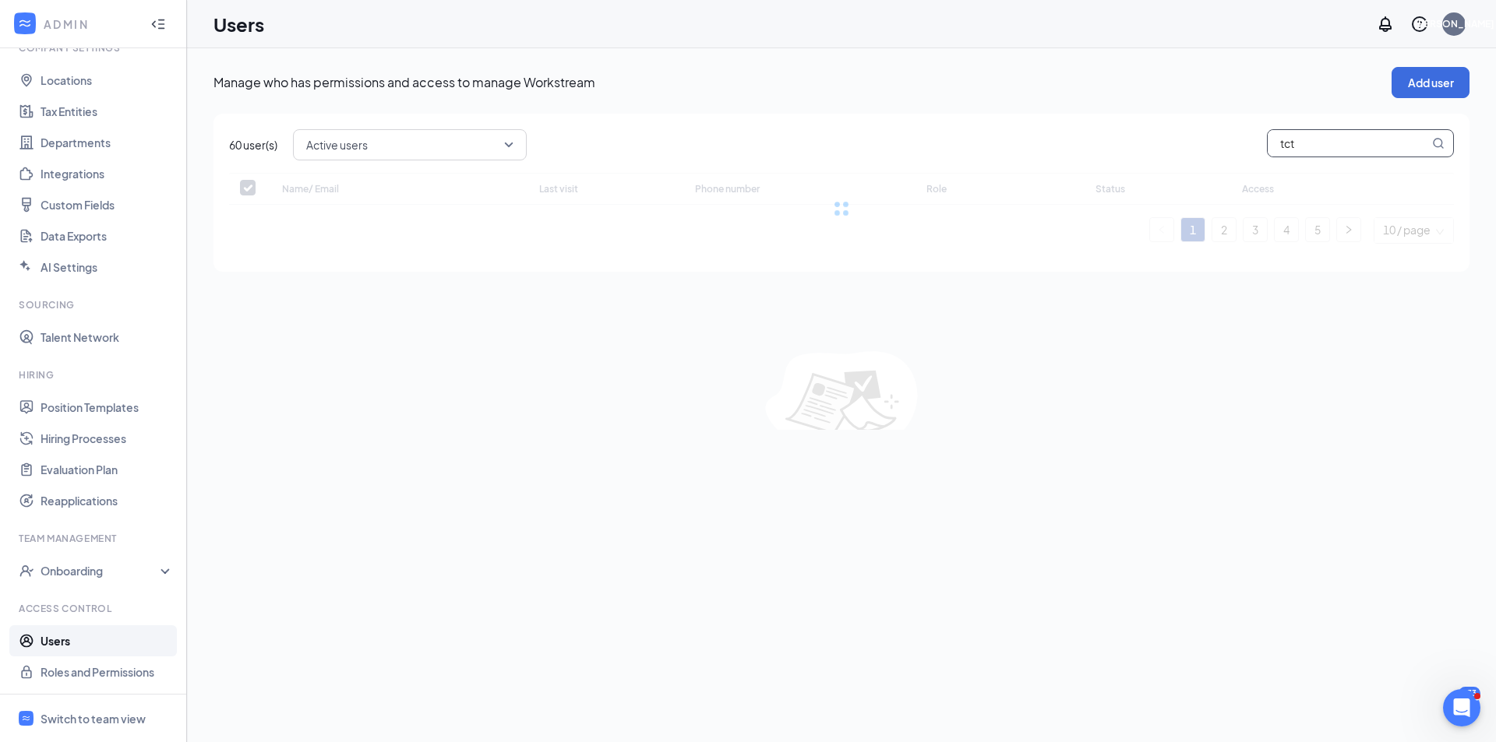
checkbox input "false"
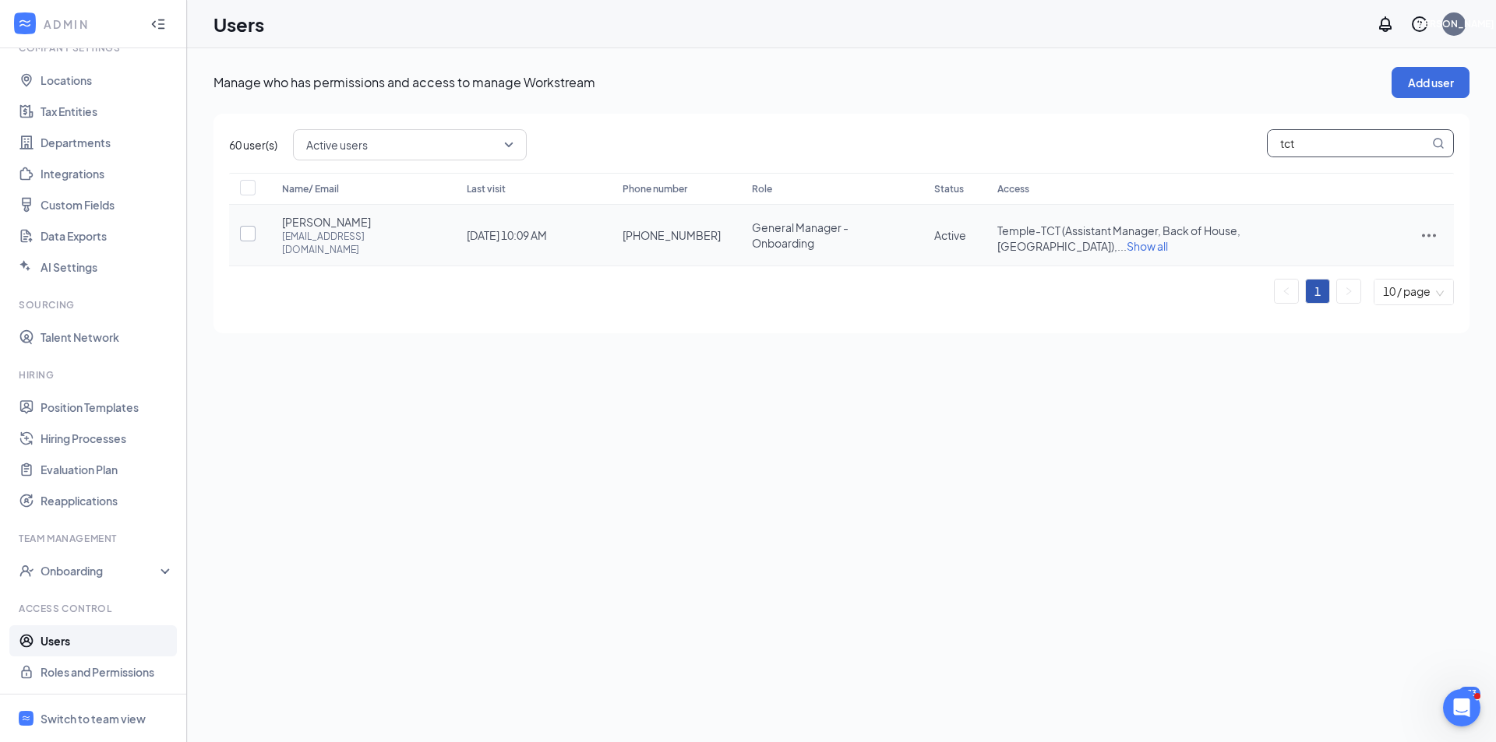
type input "tct"
click at [252, 228] on input "checkbox" at bounding box center [248, 234] width 16 height 16
checkbox input "true"
click at [1427, 226] on icon "ActionsIcon" at bounding box center [1428, 235] width 19 height 19
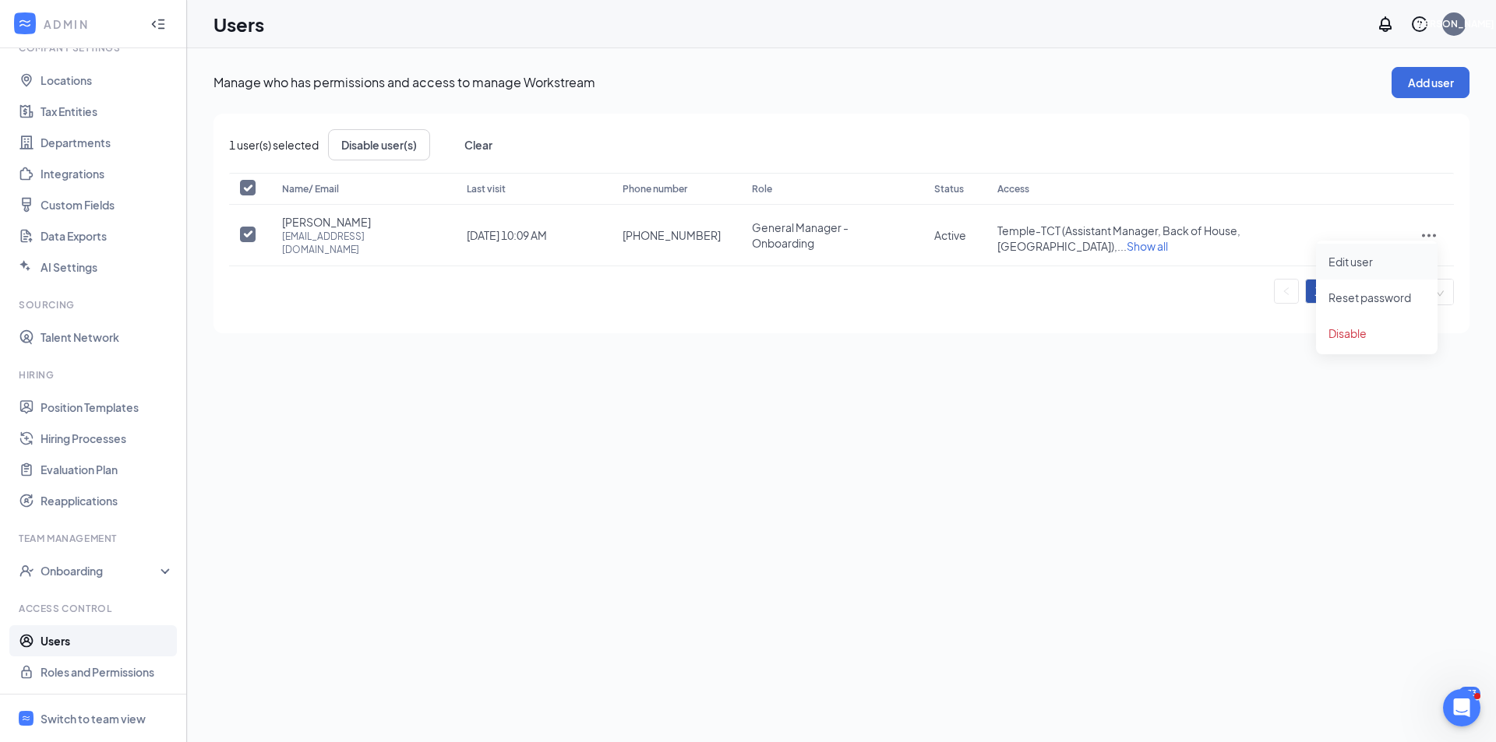
click at [1381, 270] on span "Edit user" at bounding box center [1376, 261] width 97 height 17
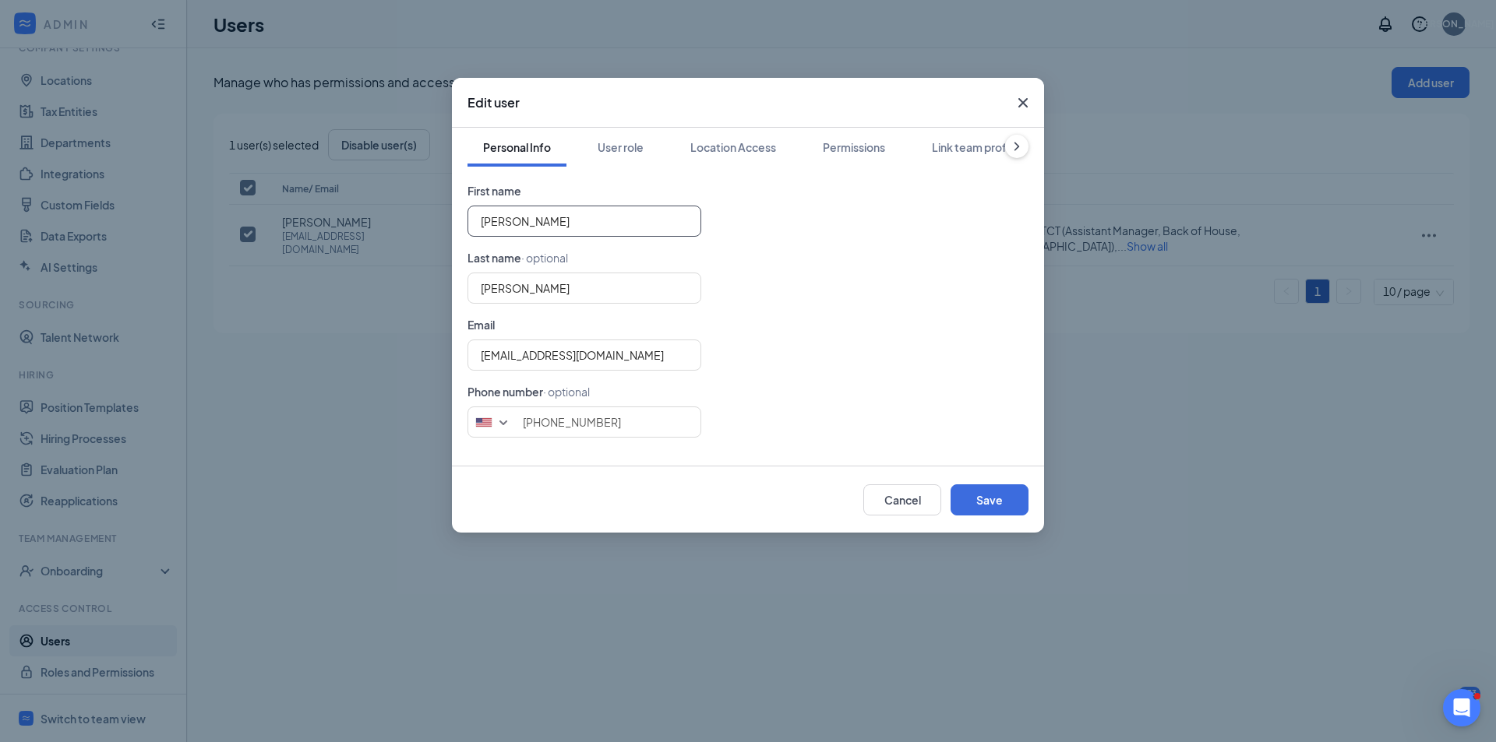
click at [630, 224] on input "[PERSON_NAME]" at bounding box center [584, 221] width 234 height 31
type input "[PERSON_NAME]"
click at [603, 277] on input "[PERSON_NAME]" at bounding box center [584, 288] width 234 height 31
type input "S"
type input "[PERSON_NAME]"
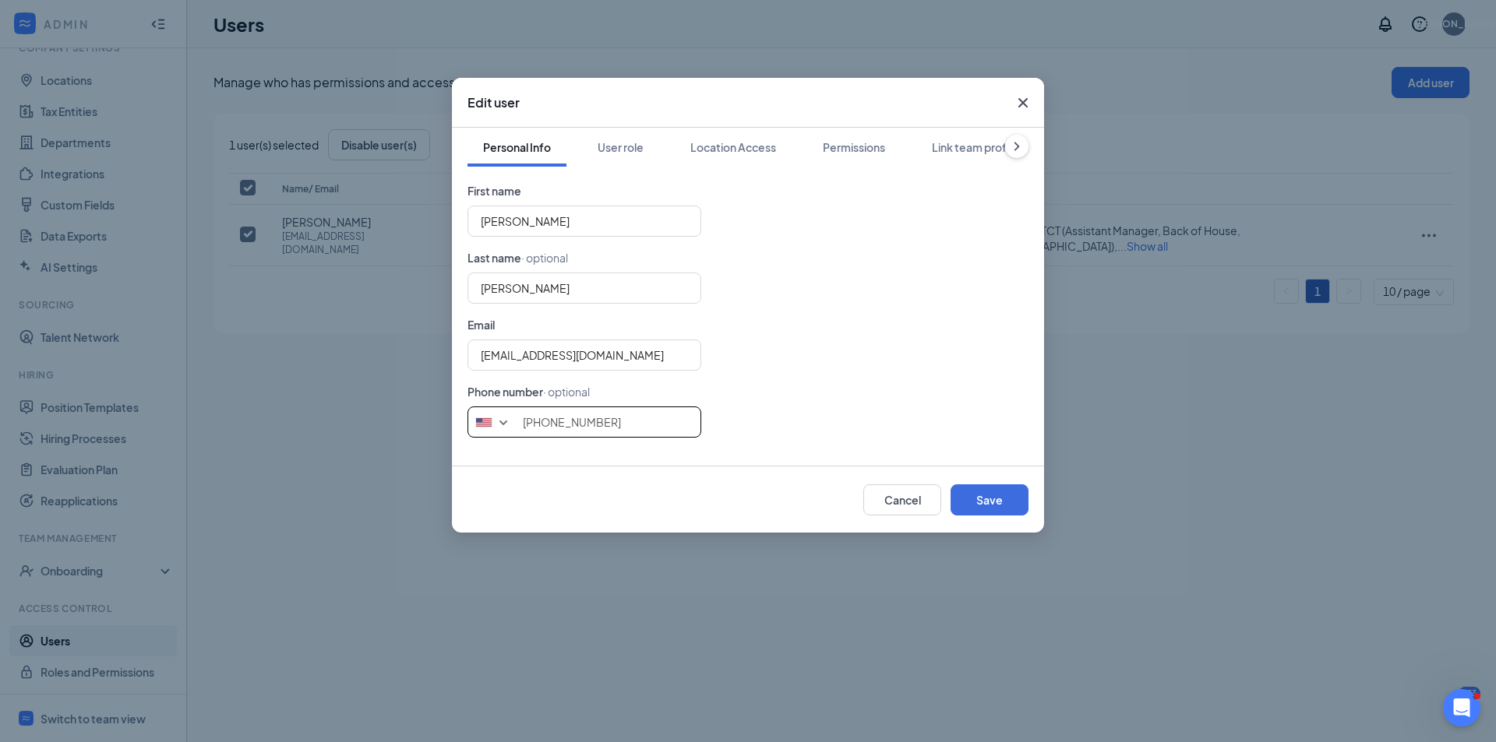
drag, startPoint x: 630, startPoint y: 418, endPoint x: 480, endPoint y: 451, distance: 153.9
click at [471, 449] on div "Personal Info User role Location Access Permissions Link team profile First nam…" at bounding box center [748, 297] width 592 height 338
type input "7262104537"
click at [976, 499] on button "Save" at bounding box center [989, 500] width 78 height 31
